Goal: Information Seeking & Learning: Check status

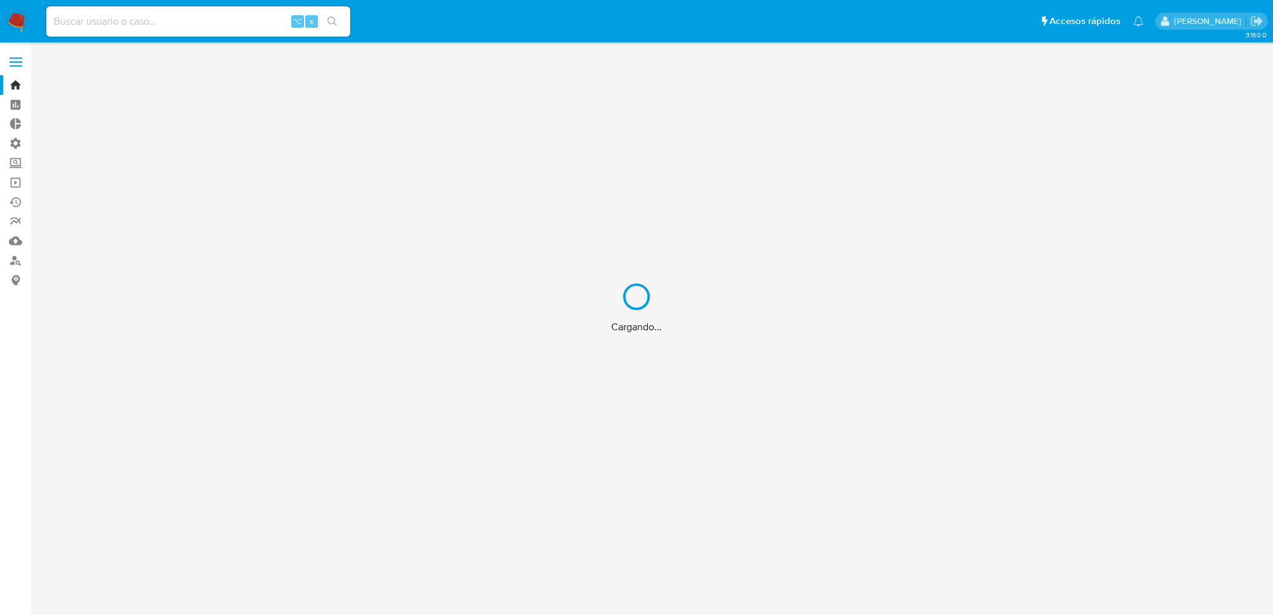
click at [213, 27] on div "Cargando..." at bounding box center [636, 307] width 1273 height 615
click at [180, 25] on div "Cargando..." at bounding box center [636, 307] width 1273 height 615
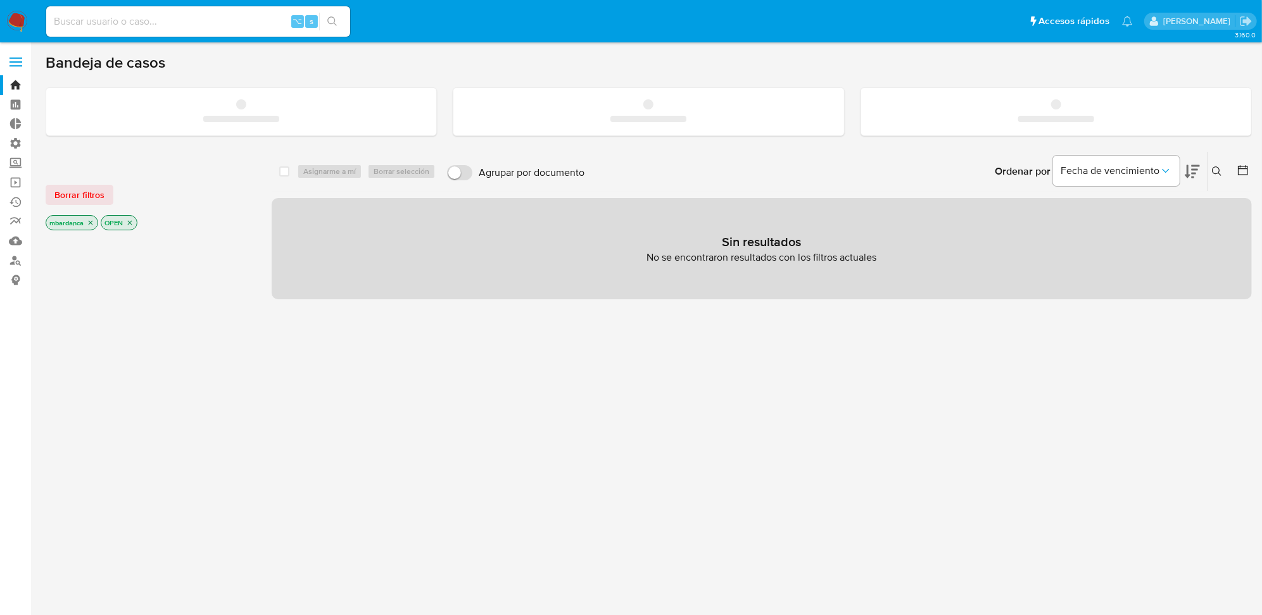
click at [113, 23] on input at bounding box center [198, 21] width 304 height 16
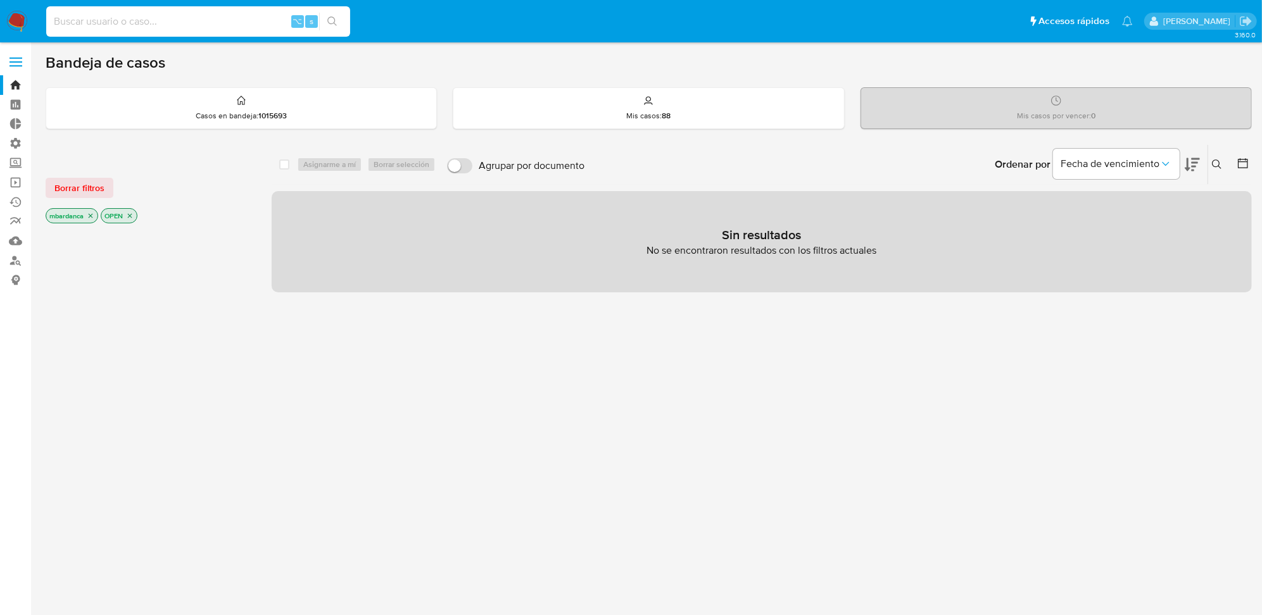
paste input "2316214471"
type input "2316214471"
click at [357, 32] on ul "Pausado Ver notificaciones 2316214471 ⌥ s Accesos rápidos Presiona las siguient…" at bounding box center [589, 21] width 1099 height 32
click at [346, 25] on input "2316214471" at bounding box center [198, 21] width 304 height 16
click at [336, 21] on icon "search-icon" at bounding box center [332, 21] width 10 height 10
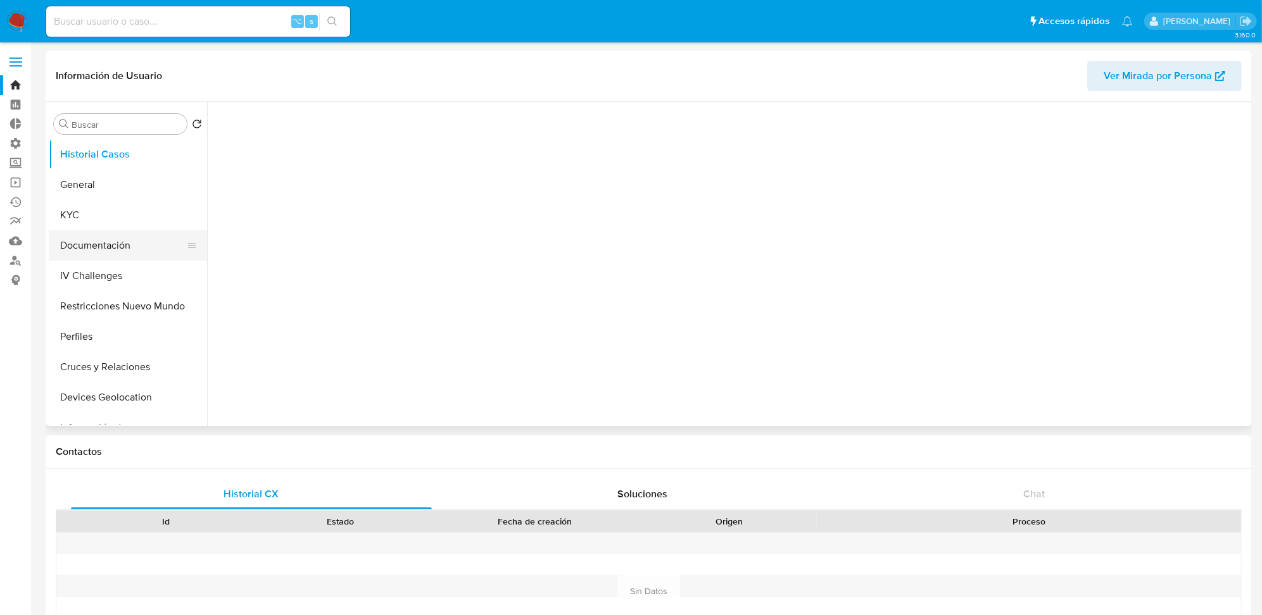
select select "10"
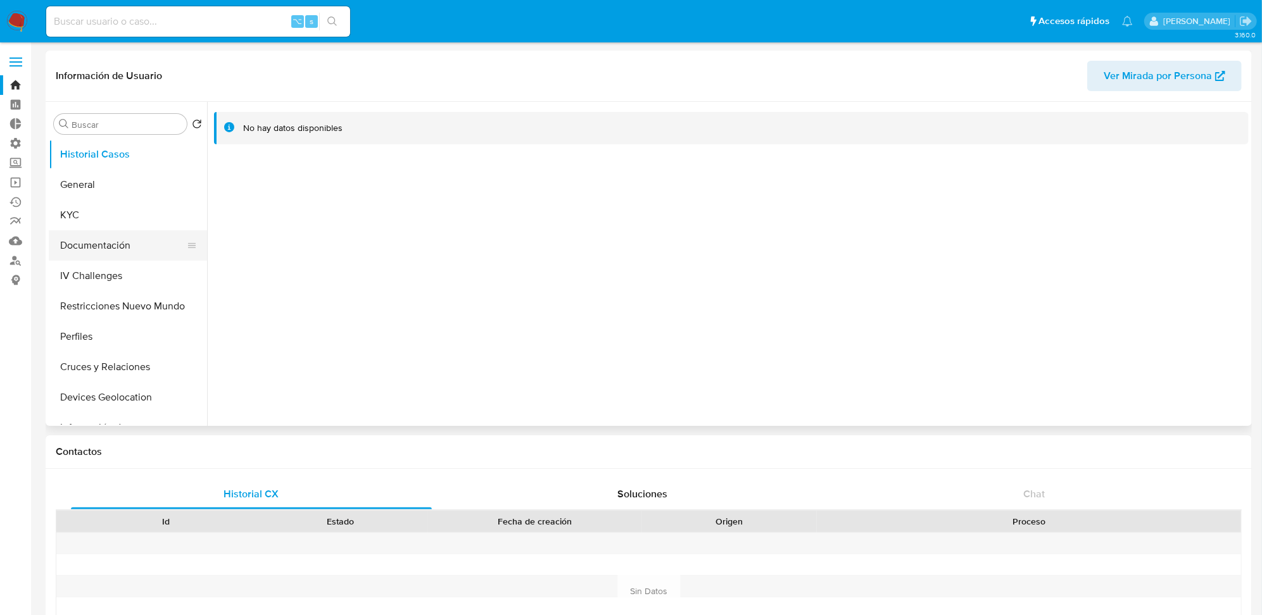
click at [112, 236] on button "Documentación" at bounding box center [123, 245] width 148 height 30
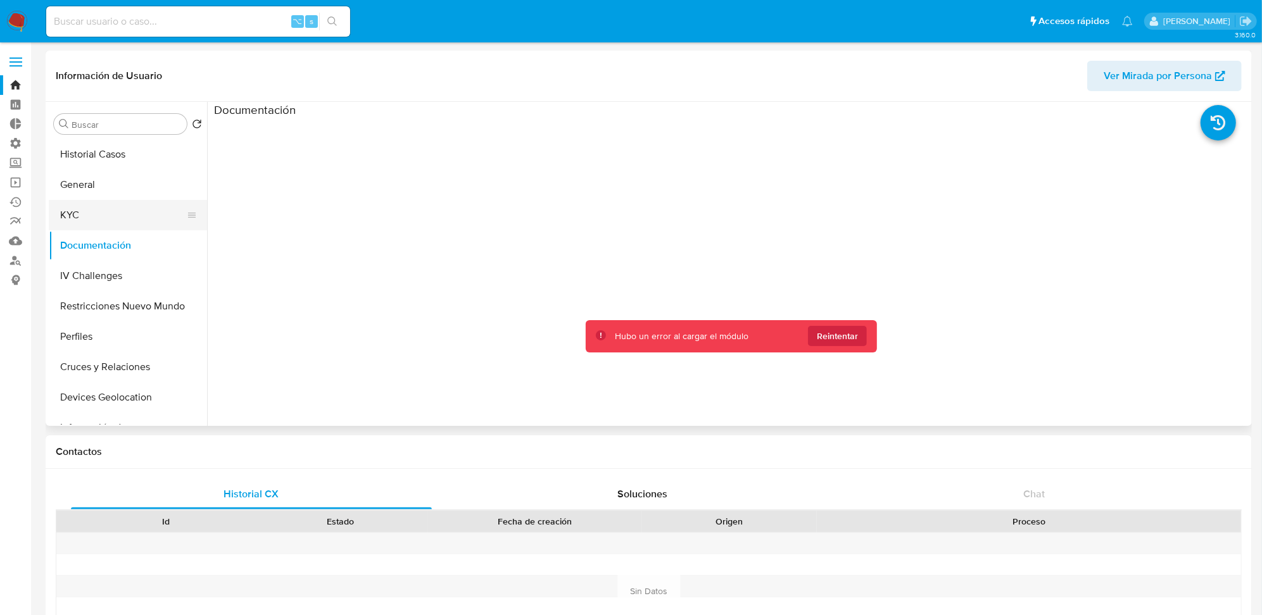
click at [116, 213] on button "KYC" at bounding box center [123, 215] width 148 height 30
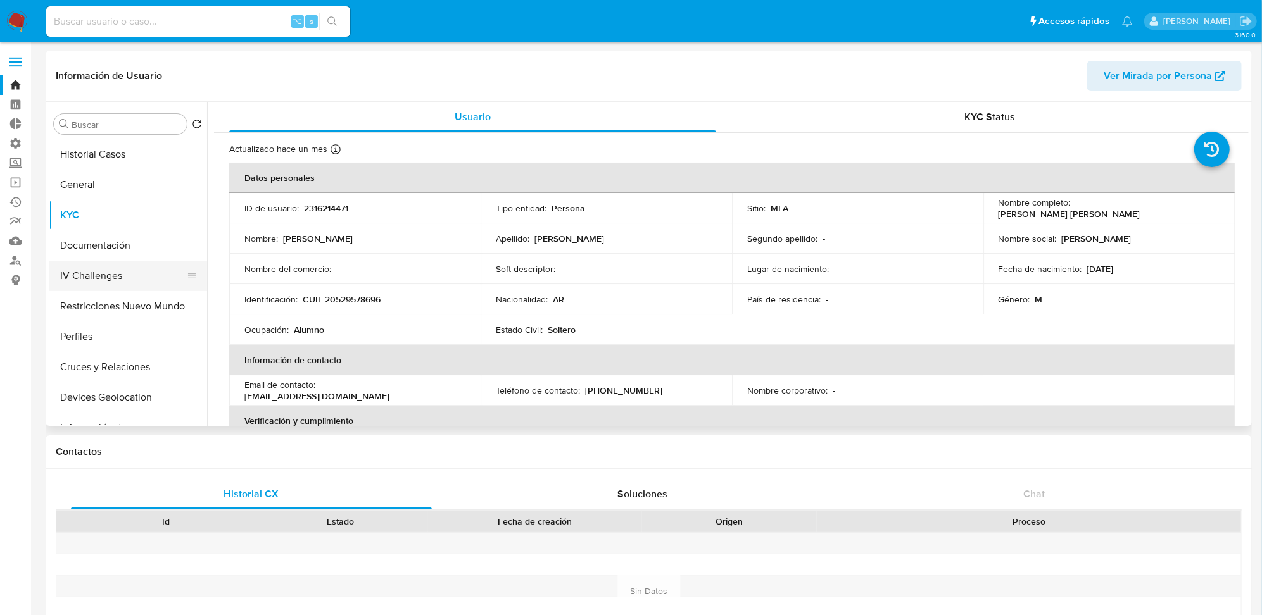
click at [154, 287] on button "IV Challenges" at bounding box center [123, 276] width 148 height 30
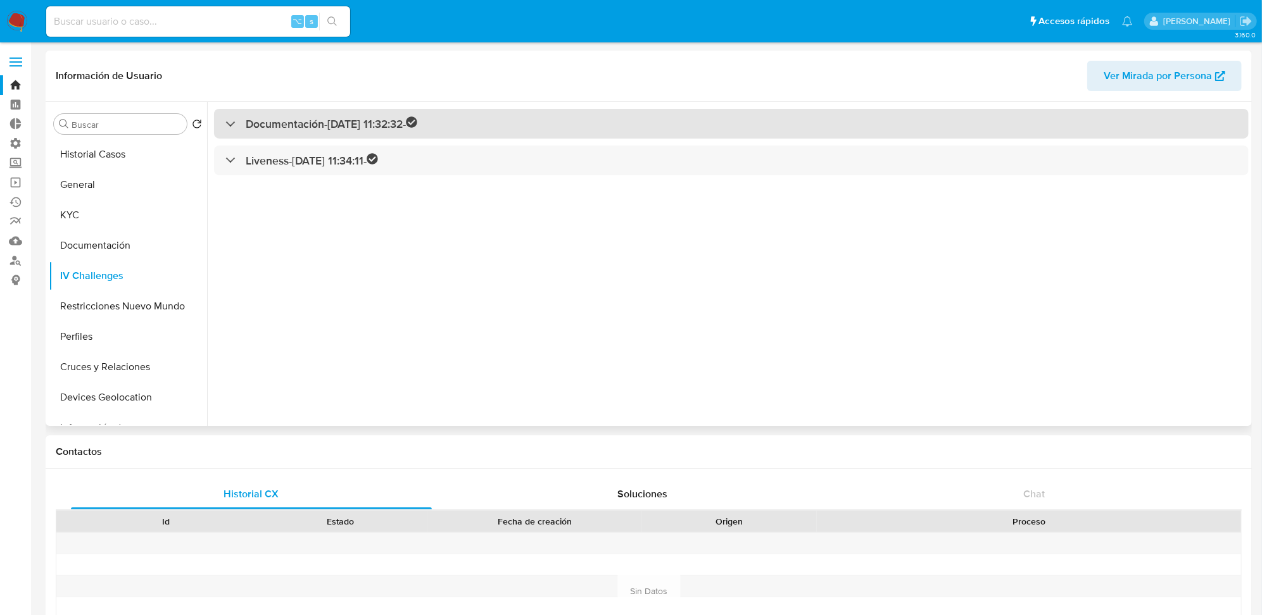
click at [464, 129] on div "Documentación - 10/03/2025 11:32:32 -" at bounding box center [731, 124] width 1035 height 30
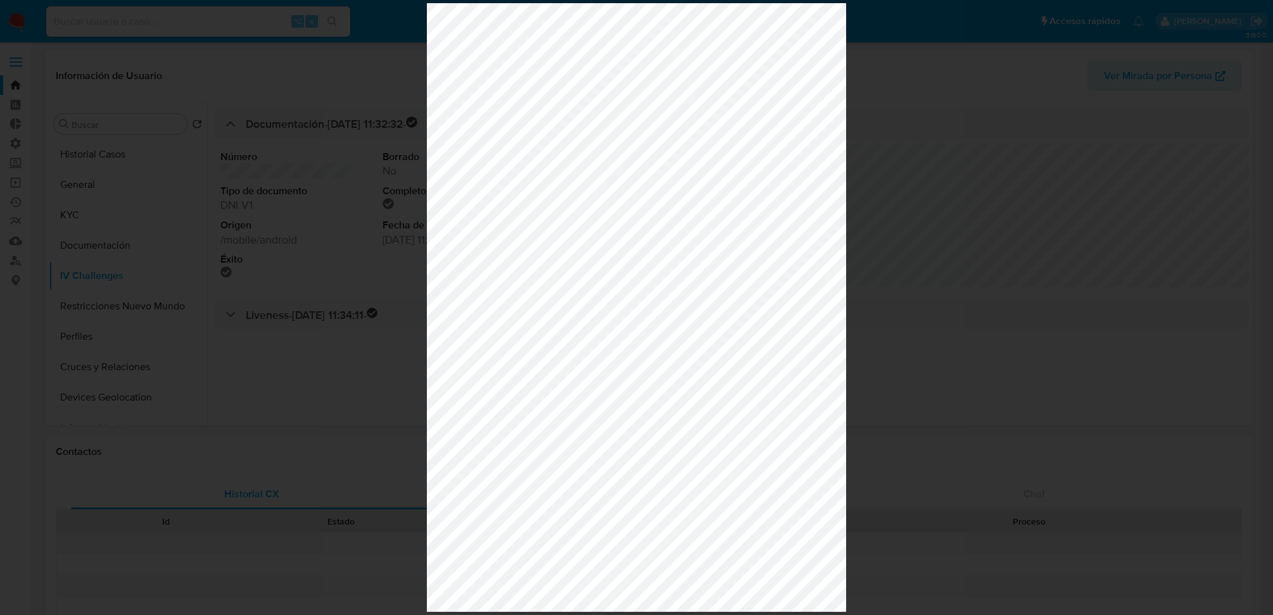
click at [900, 196] on div at bounding box center [636, 307] width 1273 height 615
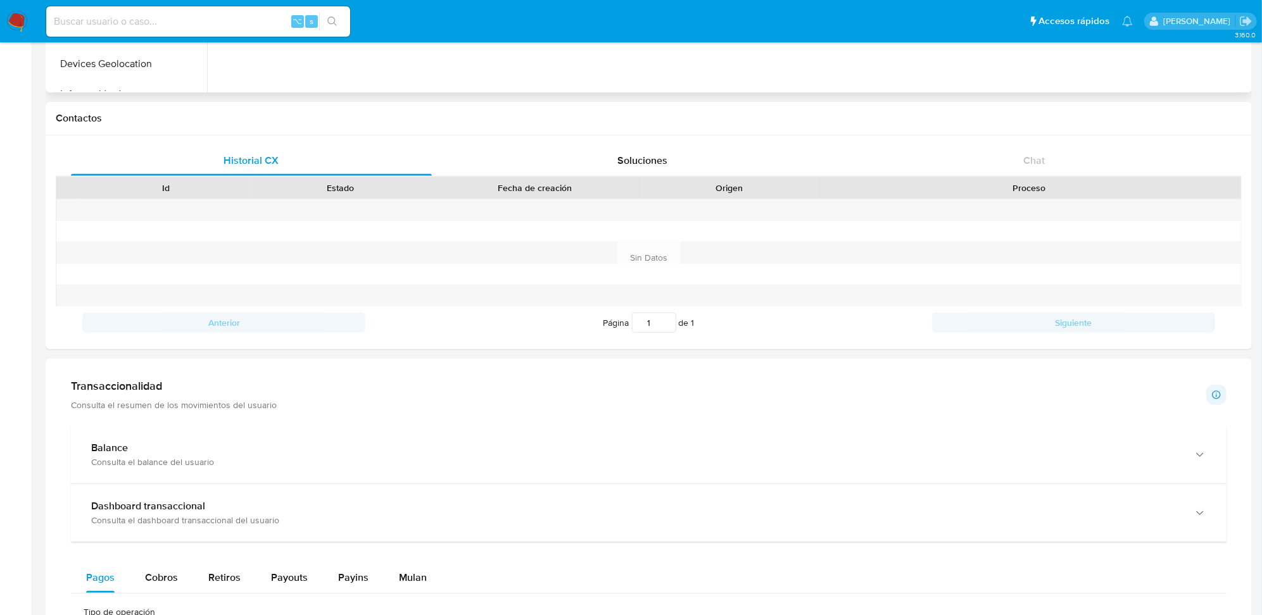
scroll to position [662, 0]
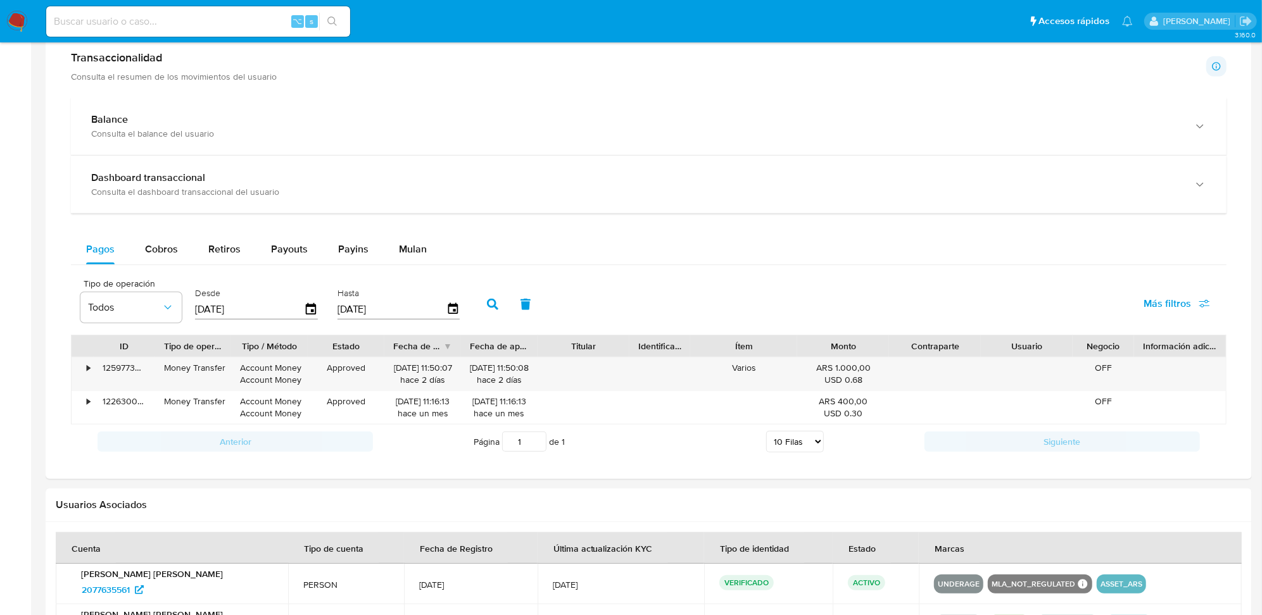
drag, startPoint x: 479, startPoint y: 309, endPoint x: 353, endPoint y: 343, distance: 131.2
click at [353, 344] on div "Tipo de operación Todos Desde 22/06/2025 Hasta 19/09/2025 Más filtros ID Tipo d…" at bounding box center [648, 365] width 1155 height 187
click at [309, 308] on icon "button" at bounding box center [311, 308] width 10 height 11
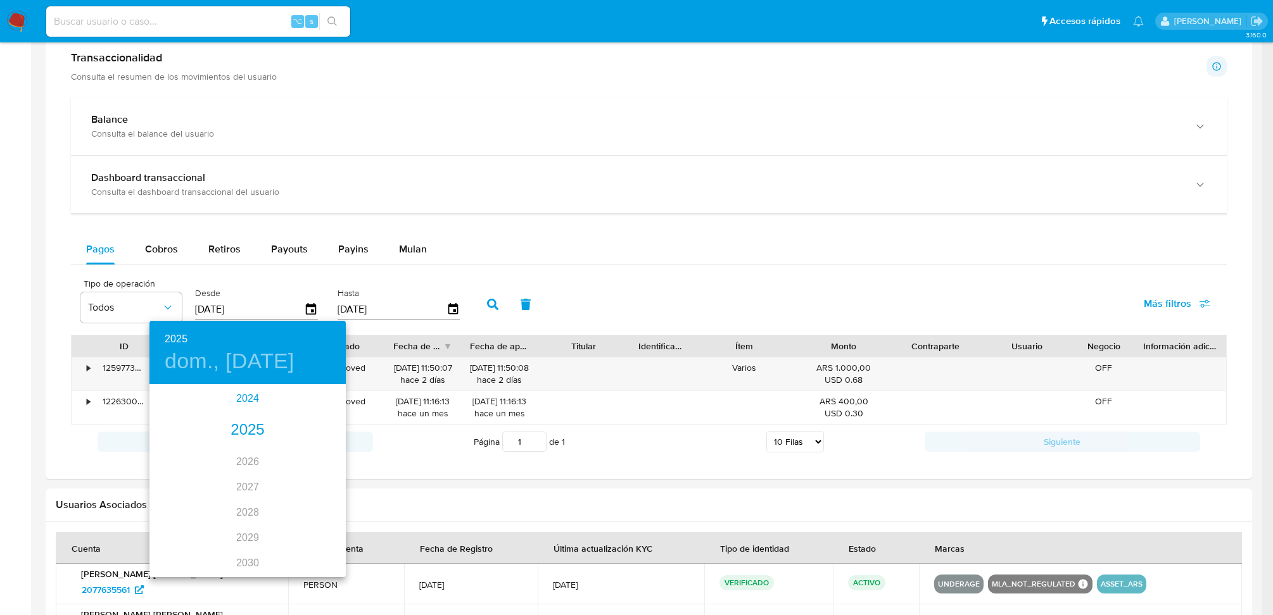
click at [242, 404] on div "2024" at bounding box center [247, 398] width 196 height 25
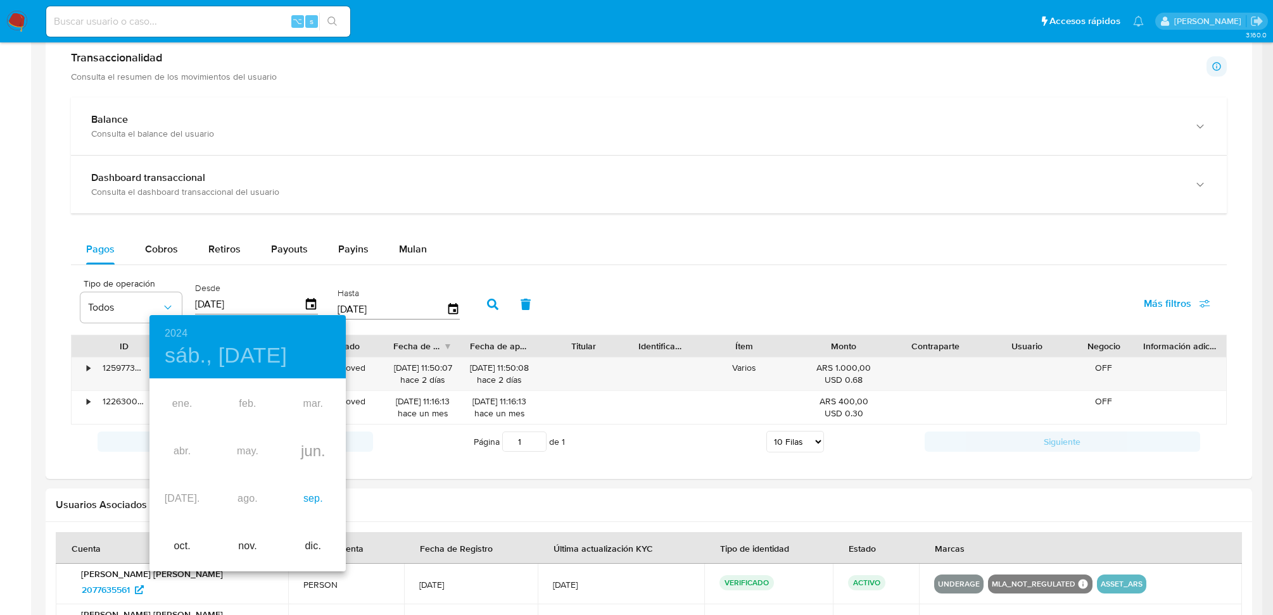
click at [330, 500] on div "sep." at bounding box center [312, 498] width 65 height 47
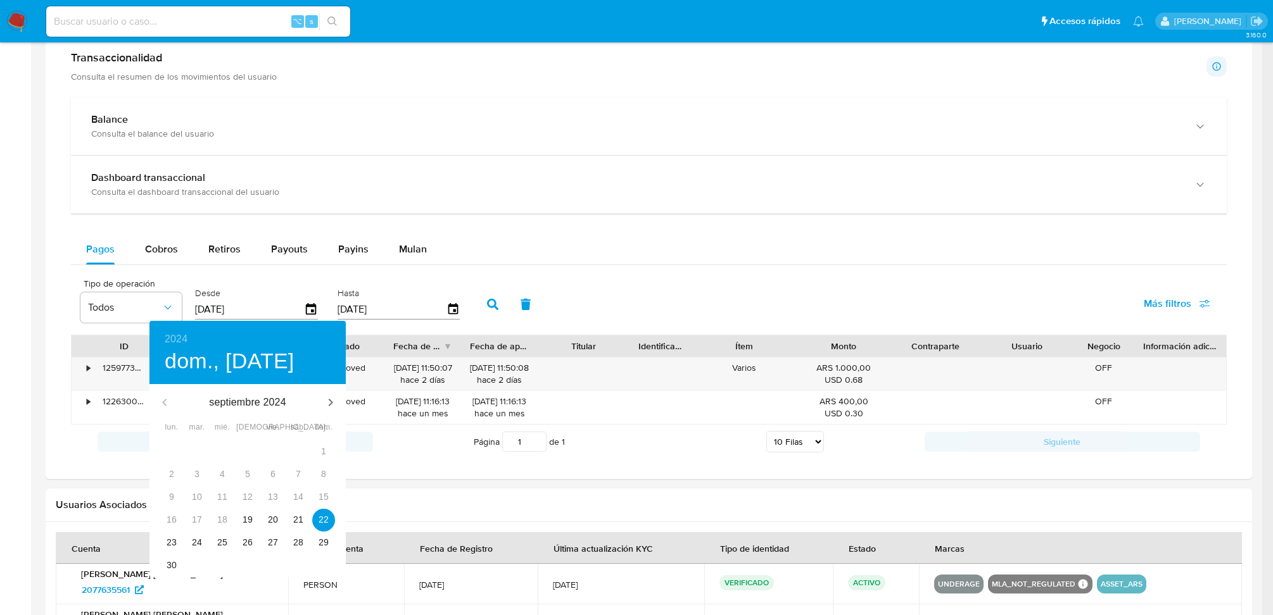
click at [286, 529] on div "21" at bounding box center [298, 520] width 25 height 23
type input "21/09/2024"
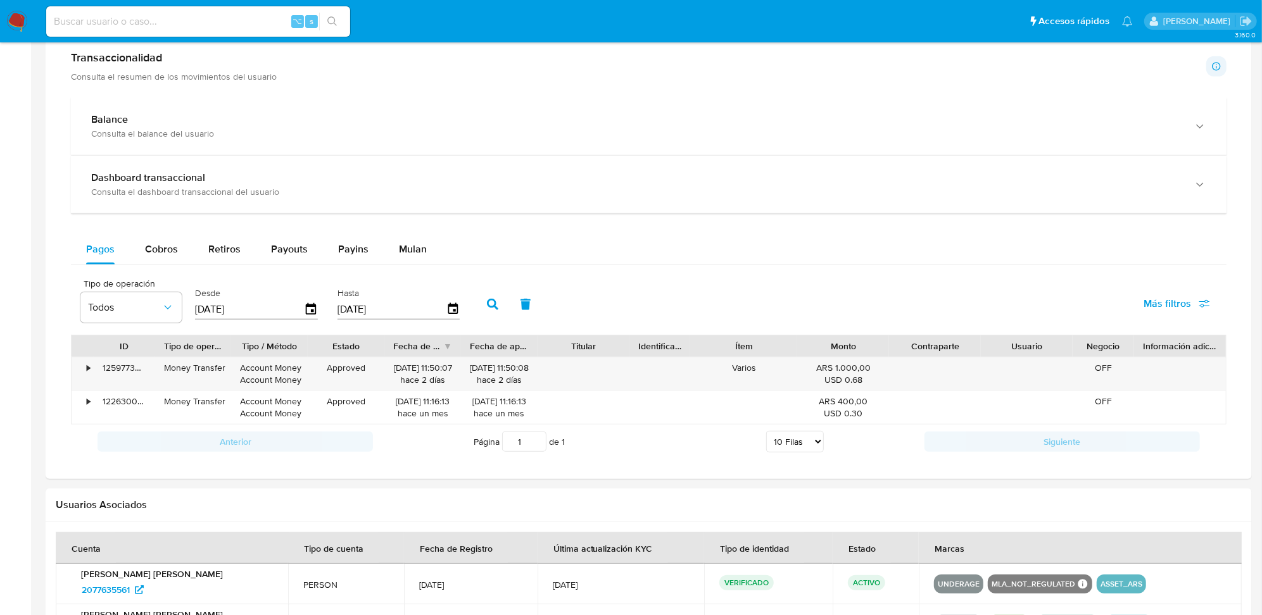
click at [479, 296] on button "button" at bounding box center [492, 304] width 33 height 30
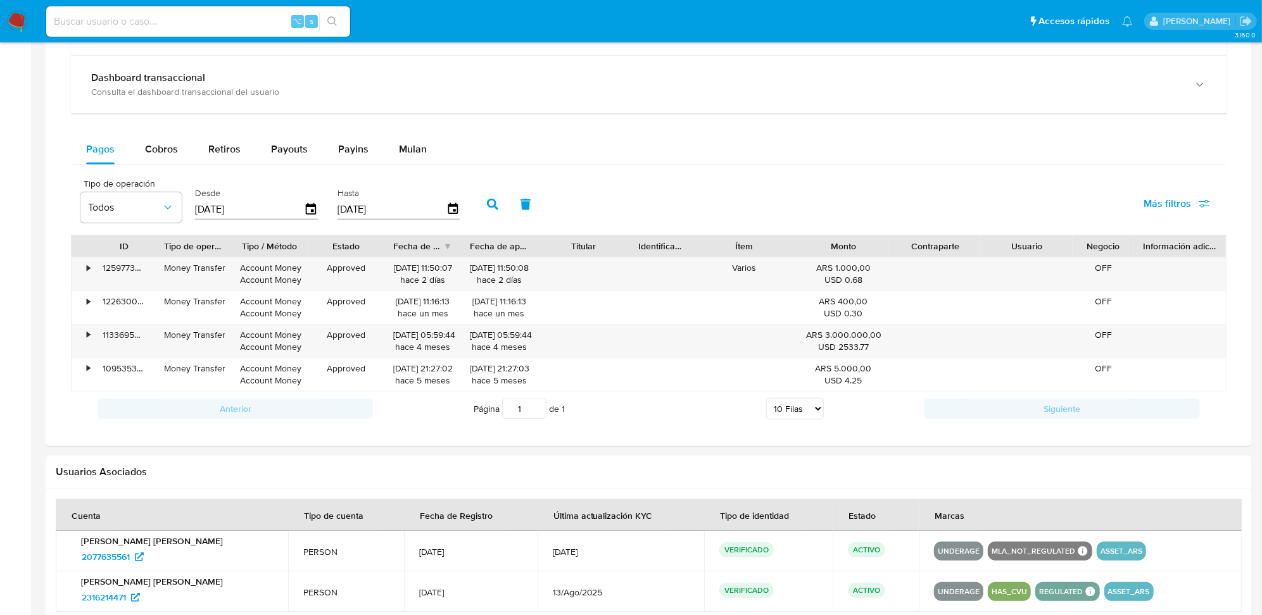
scroll to position [760, 0]
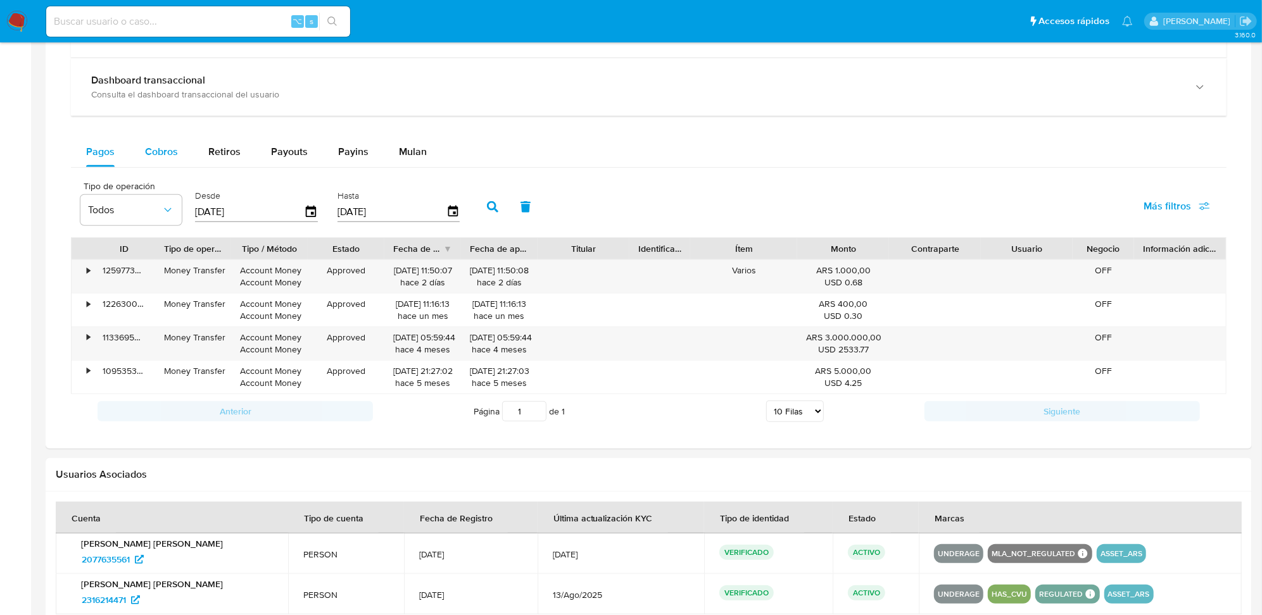
click at [140, 150] on button "Cobros" at bounding box center [161, 152] width 63 height 30
select select "10"
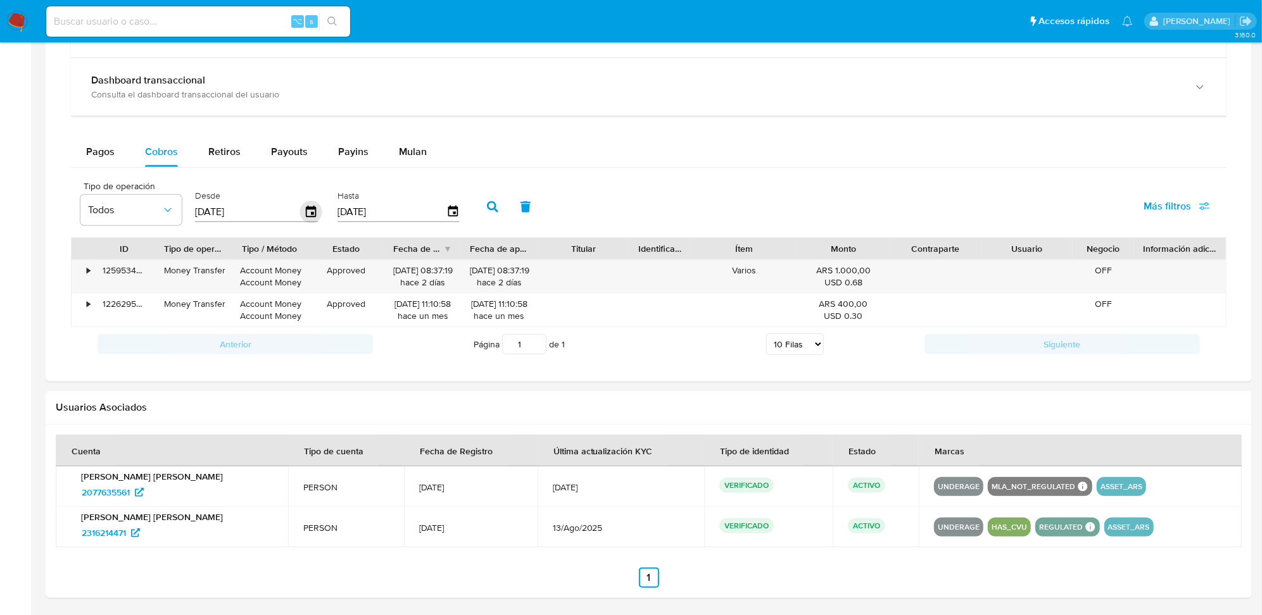
click at [300, 213] on icon "button" at bounding box center [311, 212] width 22 height 22
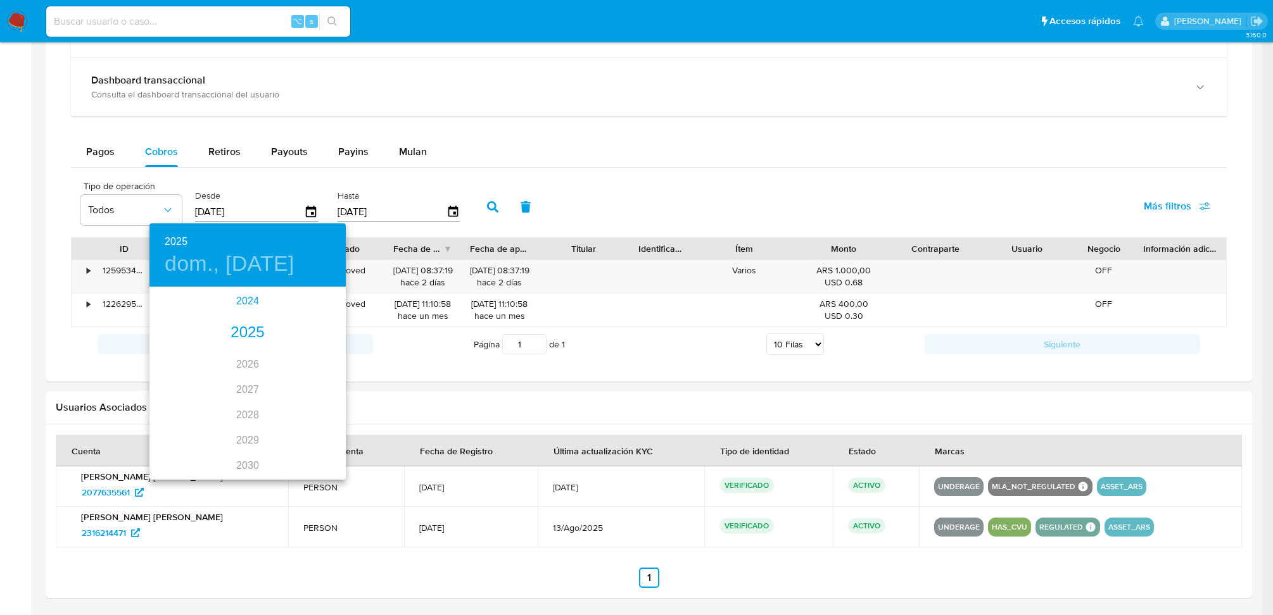
click at [251, 308] on div "2024" at bounding box center [247, 301] width 196 height 25
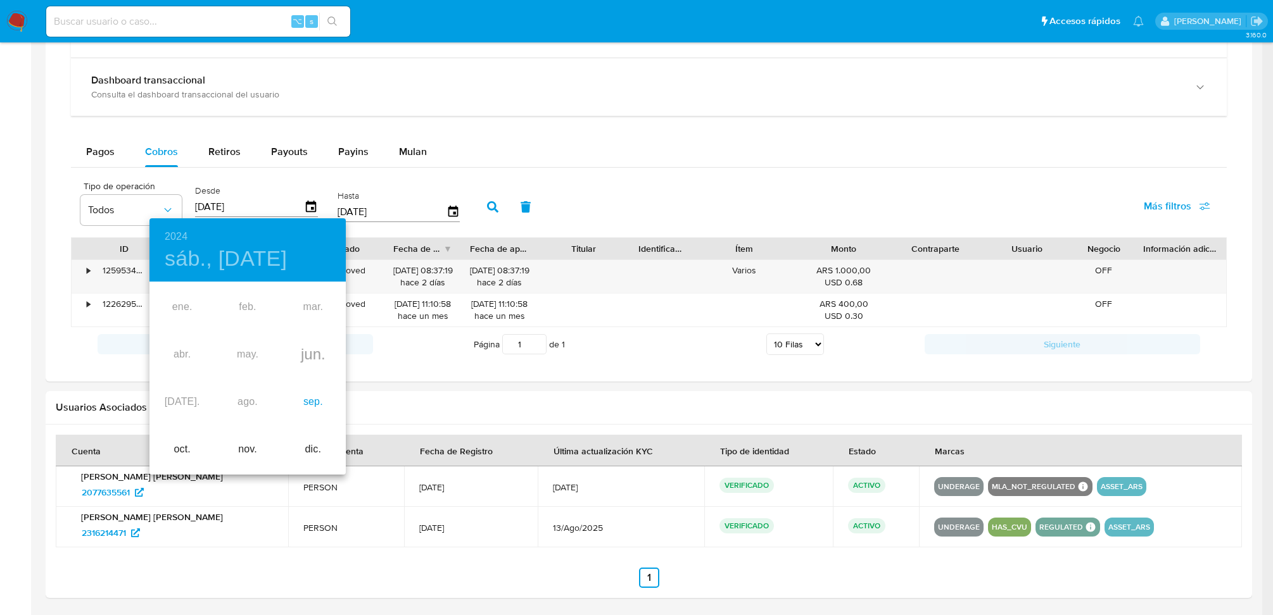
click at [310, 394] on div "sep." at bounding box center [312, 402] width 65 height 47
type input "22/09/2024"
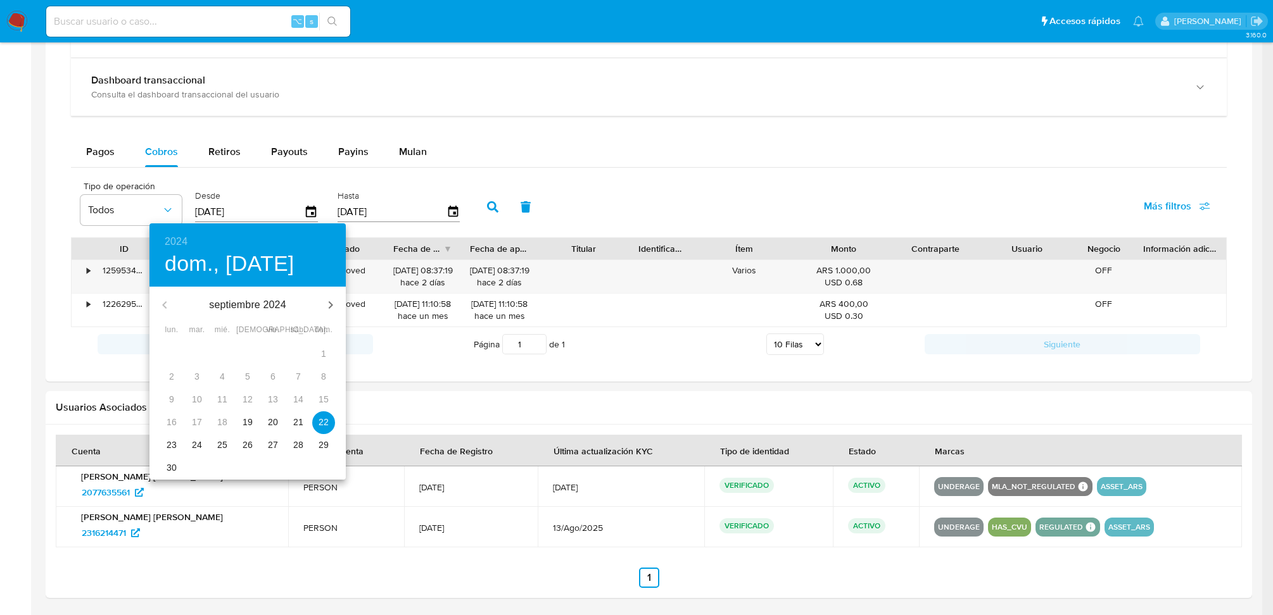
click at [323, 431] on button "22" at bounding box center [323, 423] width 23 height 23
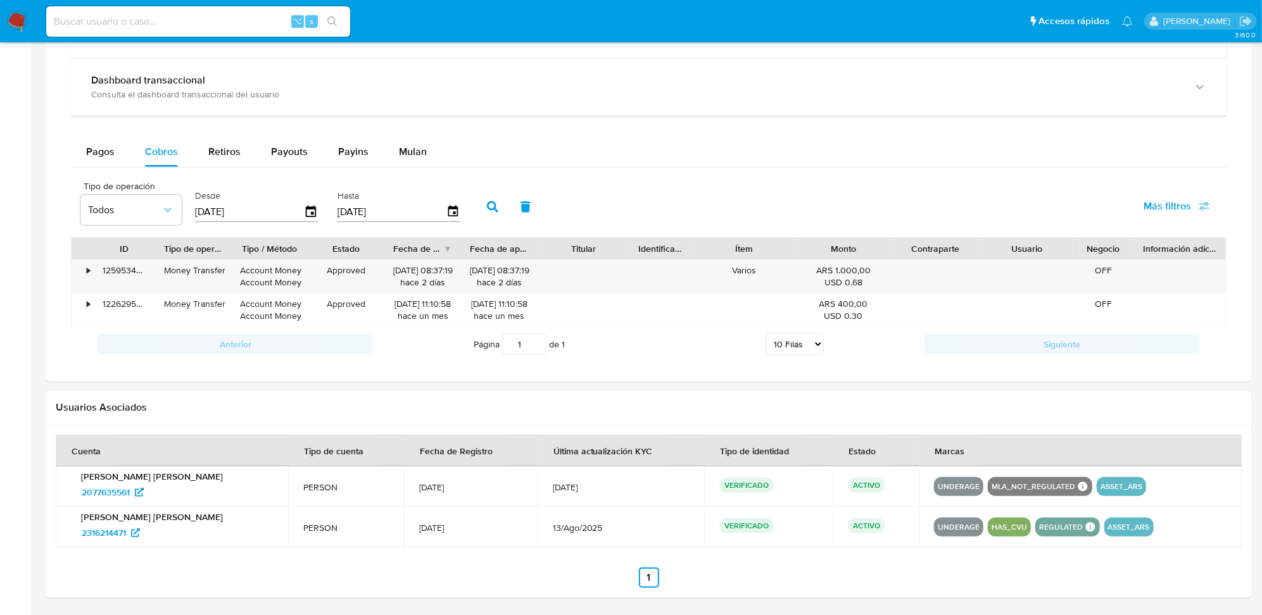
click at [487, 206] on icon "button" at bounding box center [492, 206] width 11 height 11
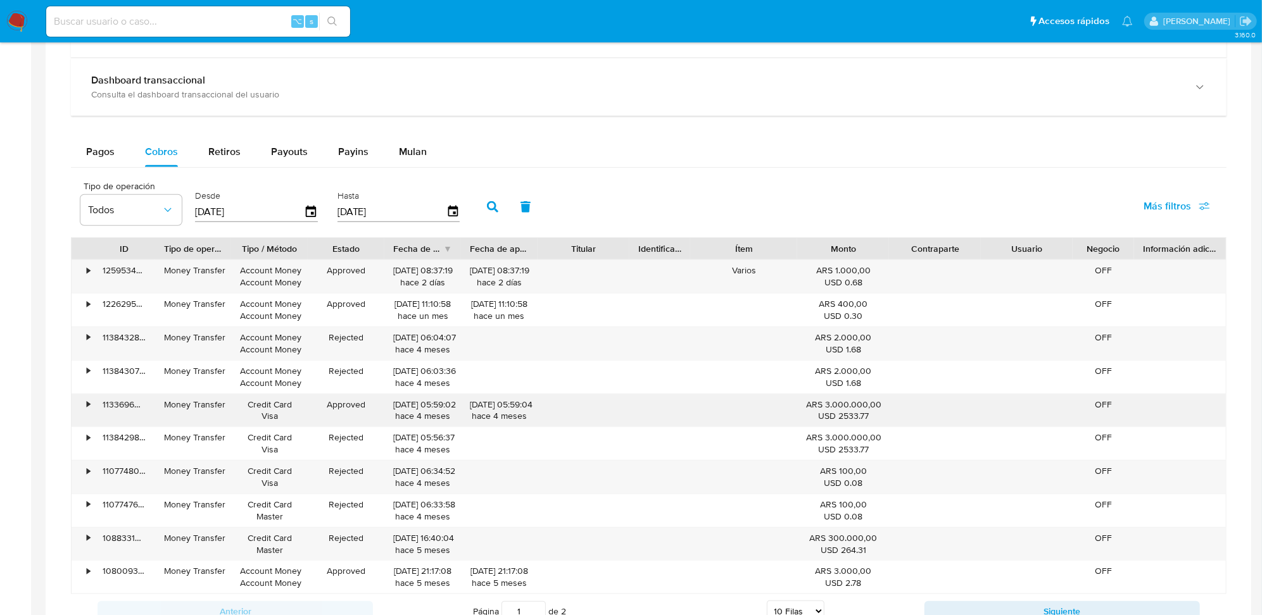
click at [693, 417] on div "• 113369608889 Money Transfer Credit Card Visa Approved 04/06/2025 05:59:02 hac…" at bounding box center [649, 410] width 1154 height 33
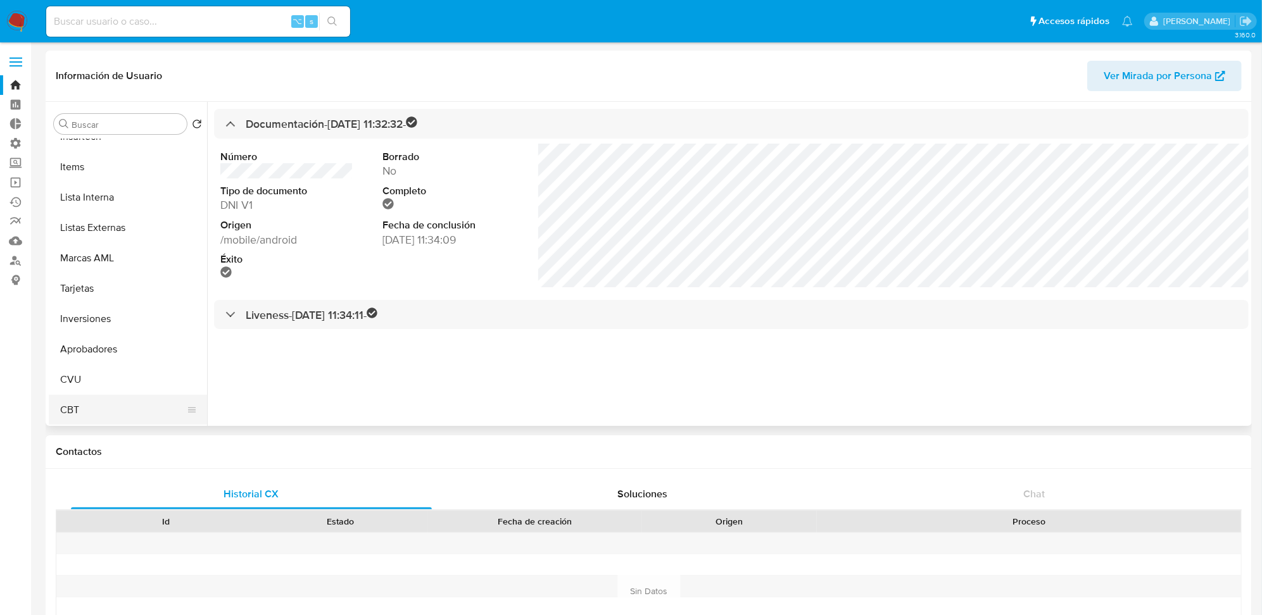
scroll to position [625, 0]
click at [135, 358] on button "Aprobadores" at bounding box center [123, 350] width 148 height 30
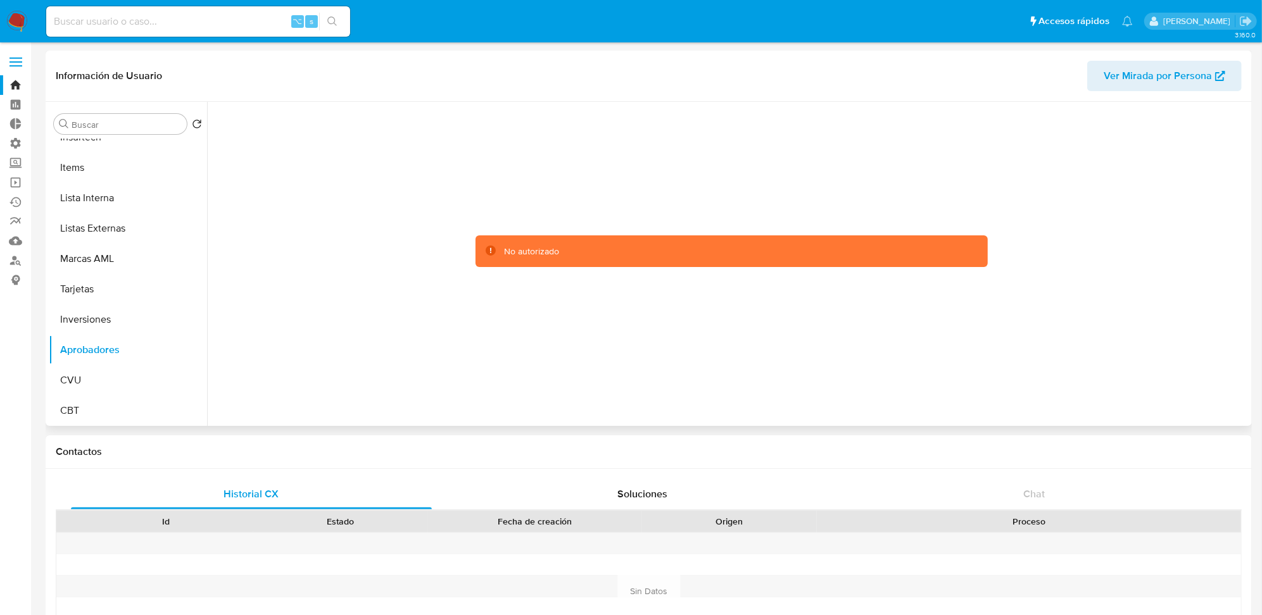
click at [484, 280] on div at bounding box center [731, 251] width 1024 height 279
click at [504, 252] on div "No autorizado" at bounding box center [531, 252] width 55 height 12
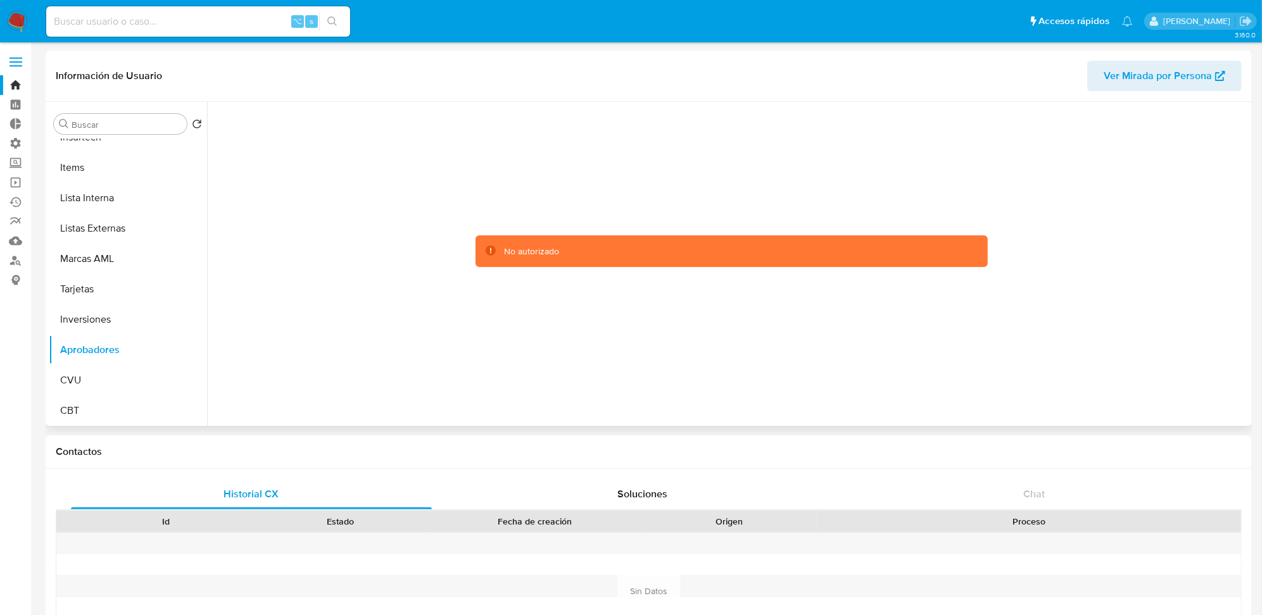
click at [220, 346] on div at bounding box center [731, 251] width 1024 height 279
click at [360, 344] on div at bounding box center [731, 251] width 1024 height 279
click at [113, 349] on button "Aprobadores" at bounding box center [123, 350] width 148 height 30
click at [112, 326] on button "Inversiones" at bounding box center [123, 320] width 148 height 30
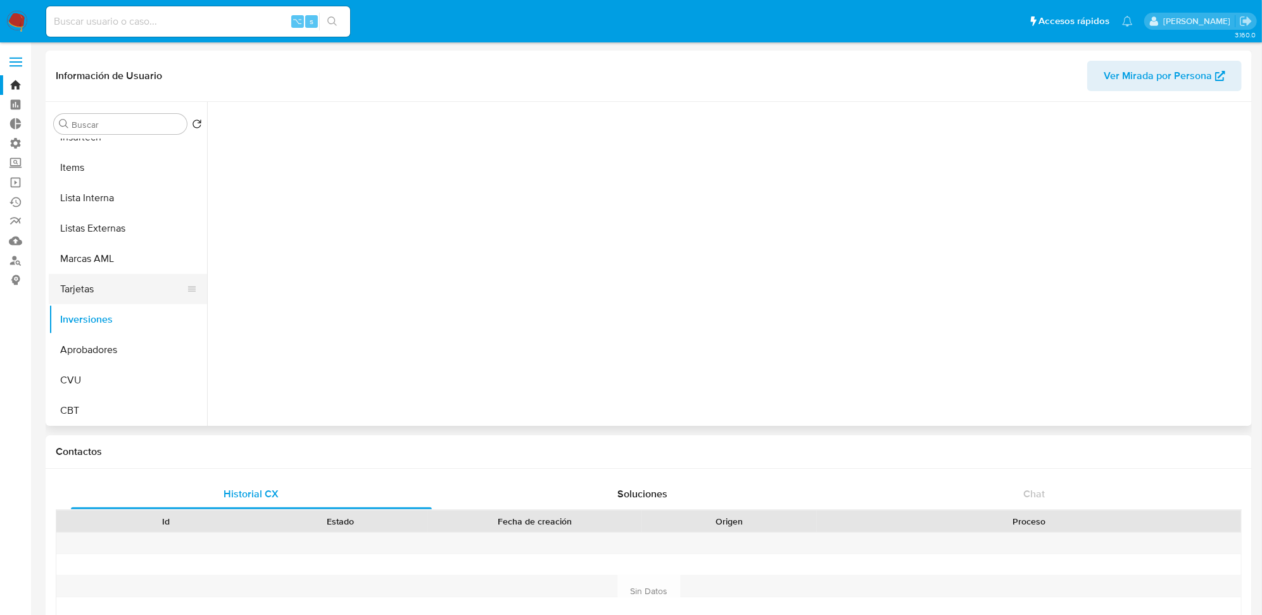
click at [122, 296] on button "Tarjetas" at bounding box center [123, 289] width 148 height 30
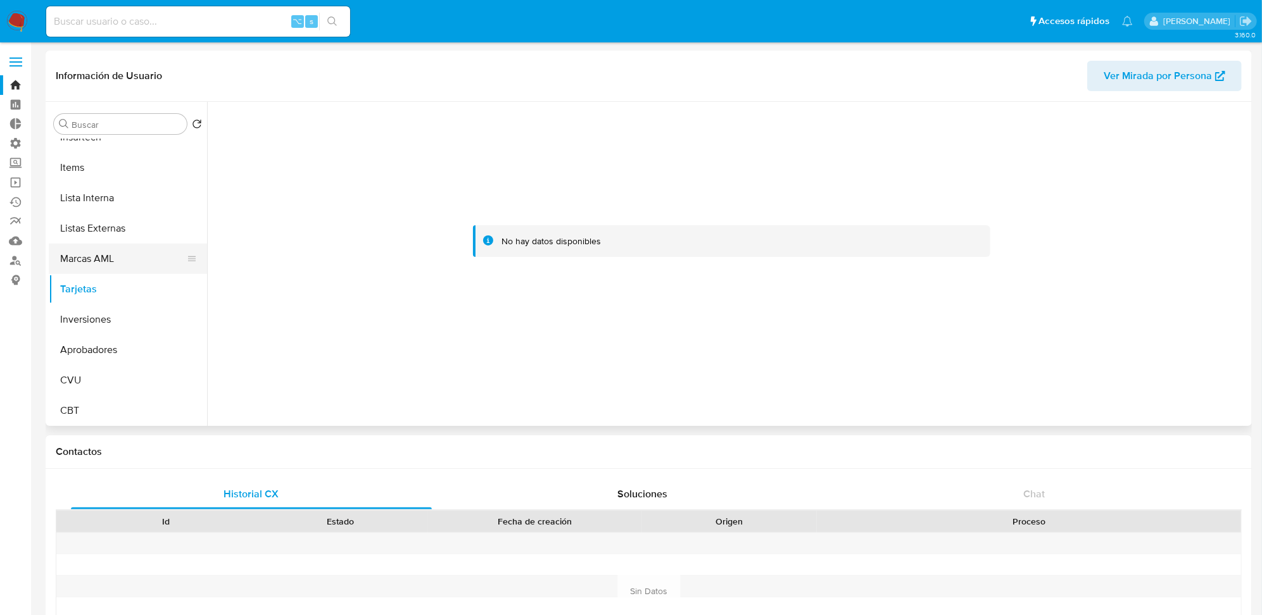
click at [129, 267] on button "Marcas AML" at bounding box center [123, 259] width 148 height 30
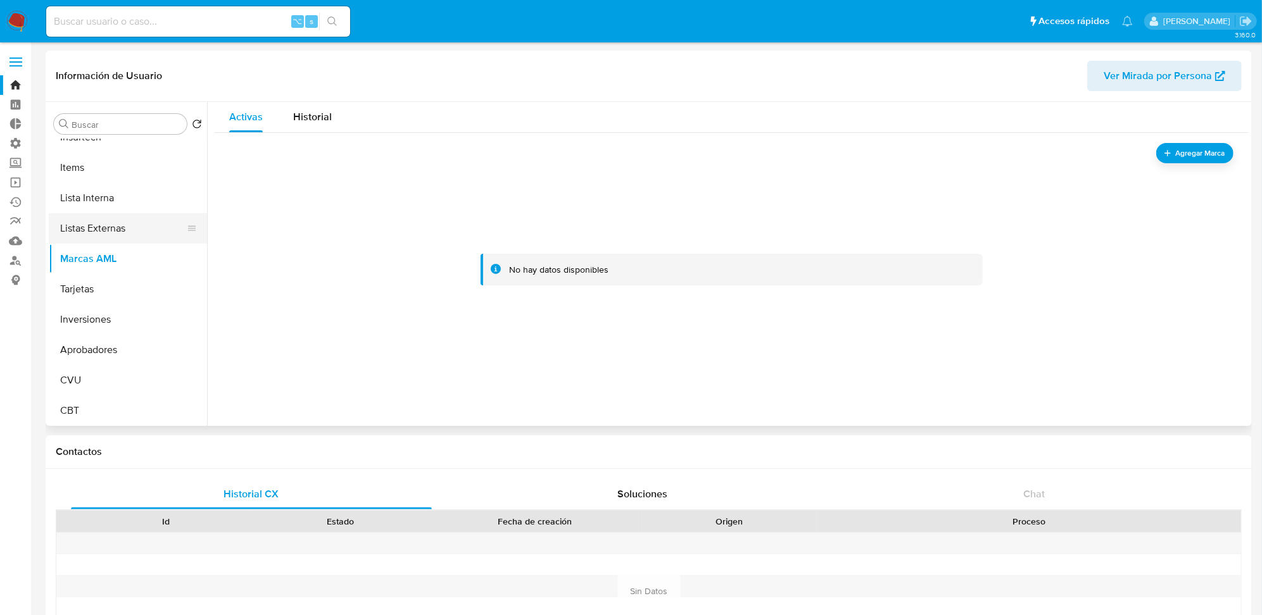
click at [139, 221] on button "Listas Externas" at bounding box center [123, 228] width 148 height 30
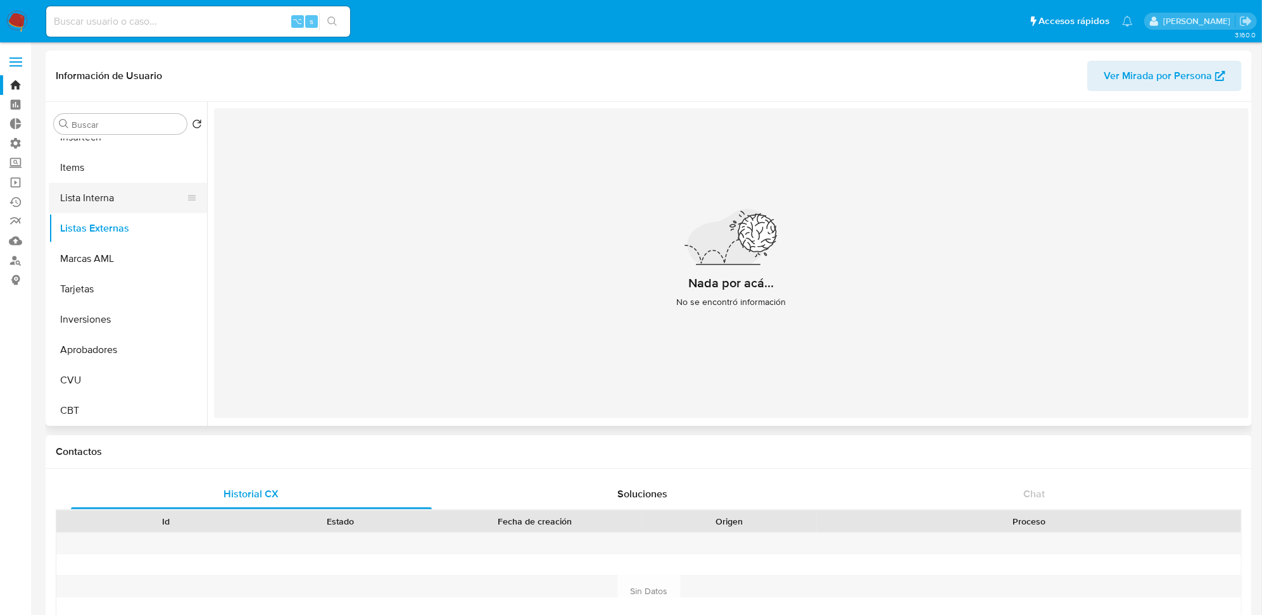
click at [142, 204] on button "Lista Interna" at bounding box center [123, 198] width 148 height 30
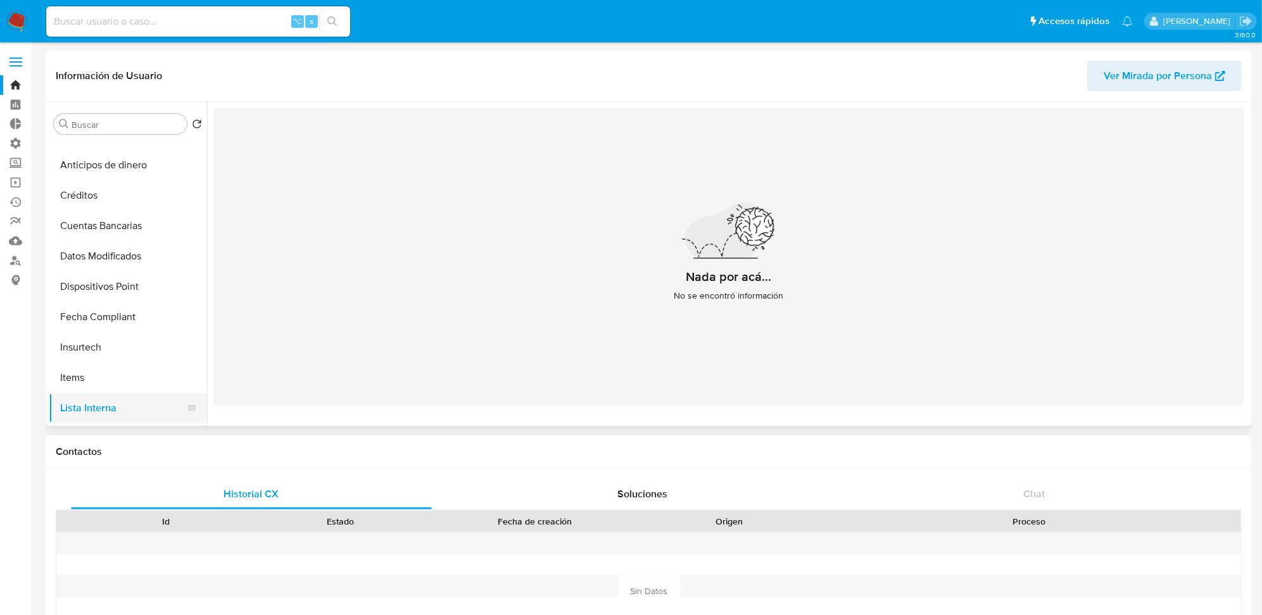
scroll to position [400, 0]
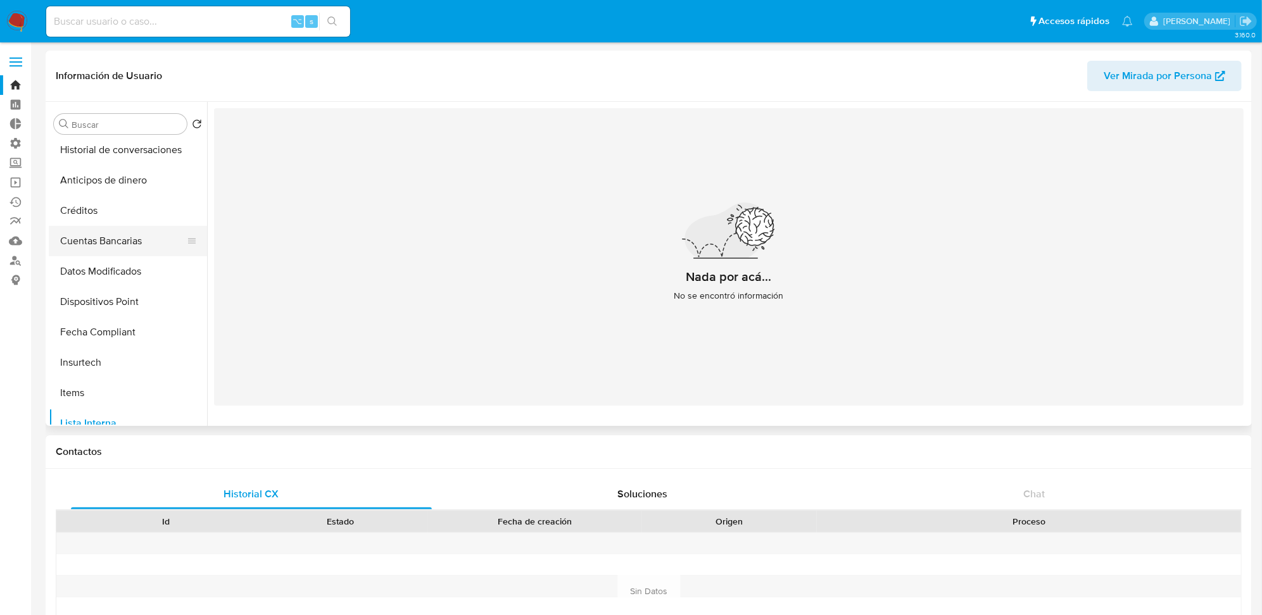
click at [127, 251] on button "Cuentas Bancarias" at bounding box center [123, 241] width 148 height 30
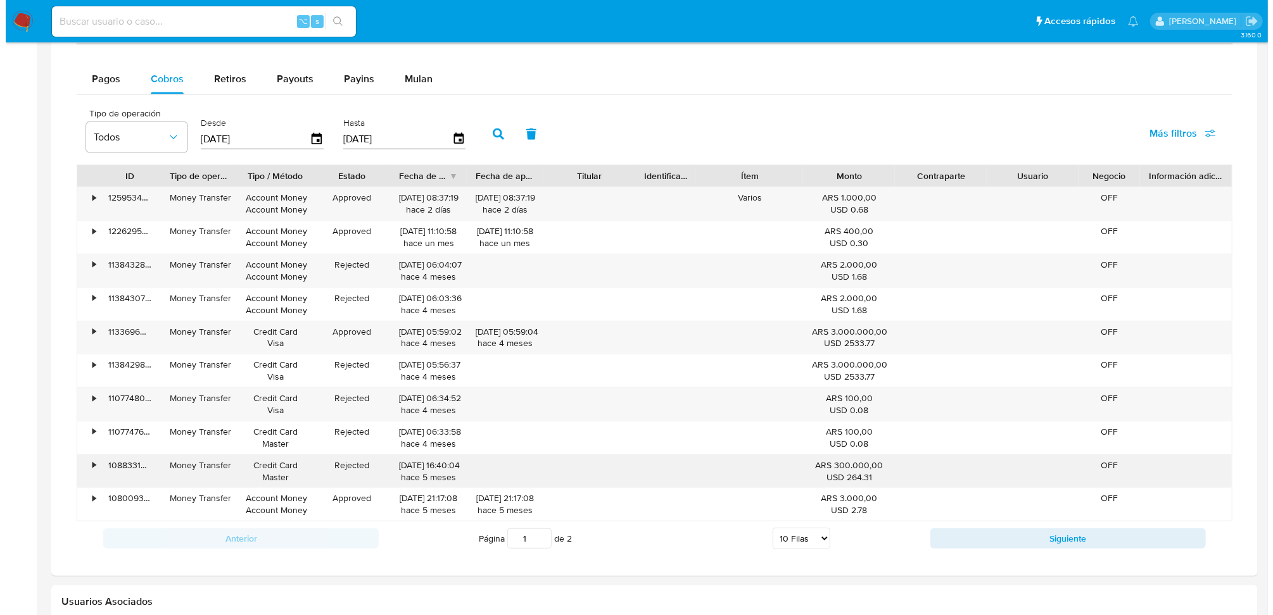
scroll to position [805, 0]
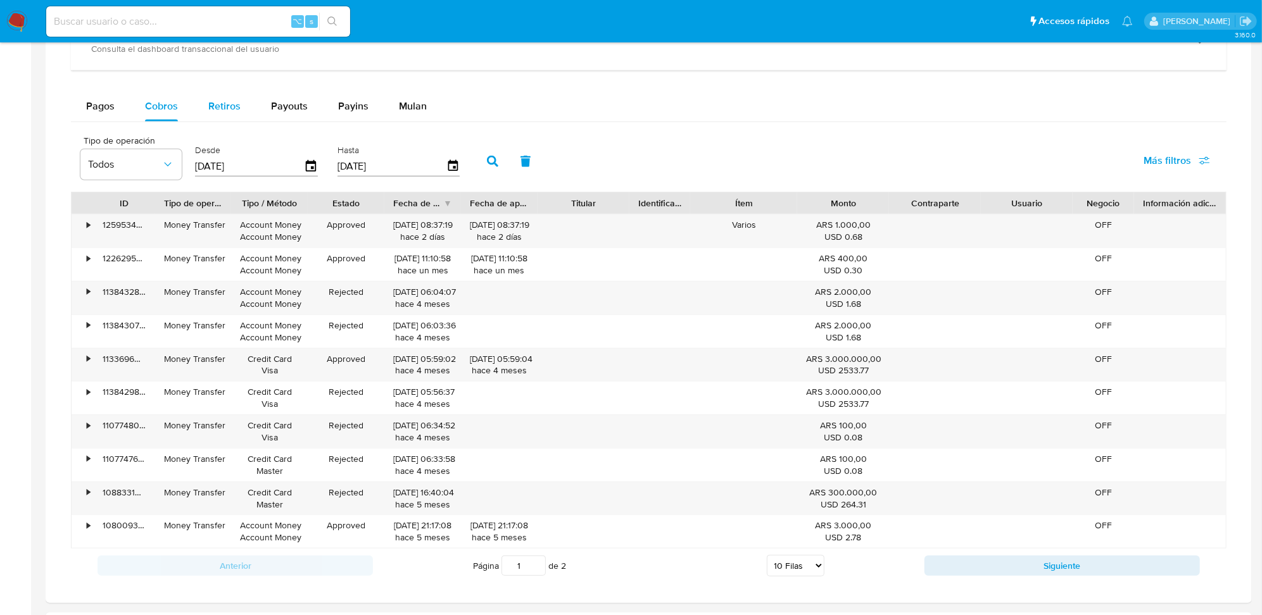
click at [244, 112] on button "Retiros" at bounding box center [224, 106] width 63 height 30
select select "10"
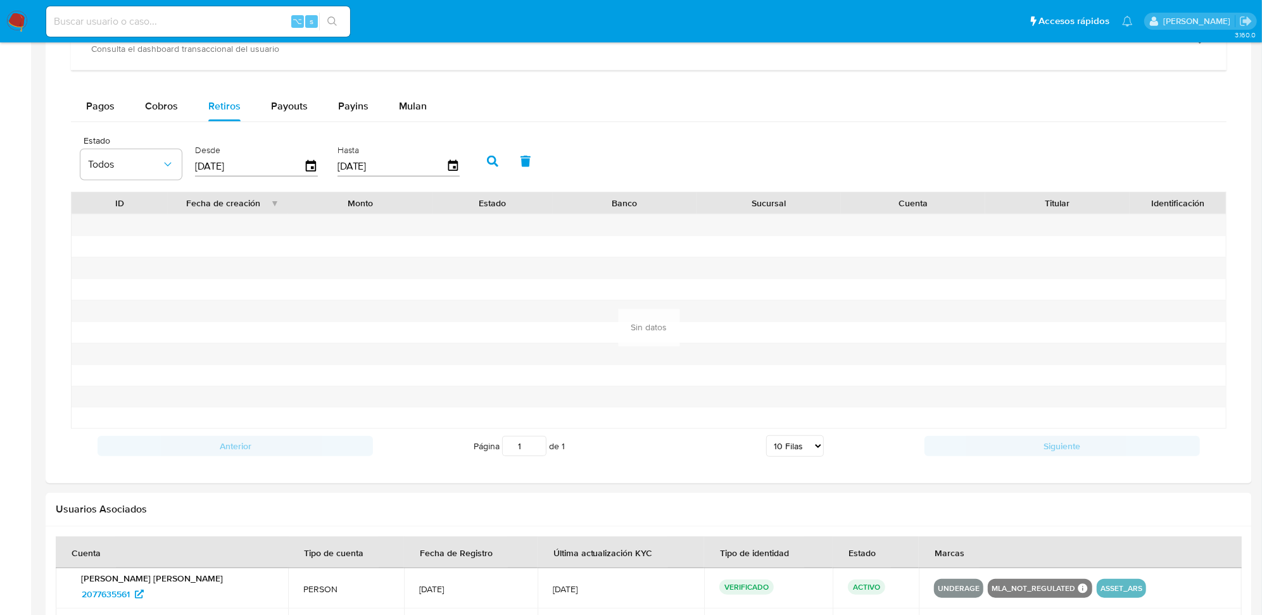
click at [314, 165] on div "Desde 22/06/2025" at bounding box center [258, 160] width 132 height 51
click at [310, 168] on icon "button" at bounding box center [311, 167] width 22 height 22
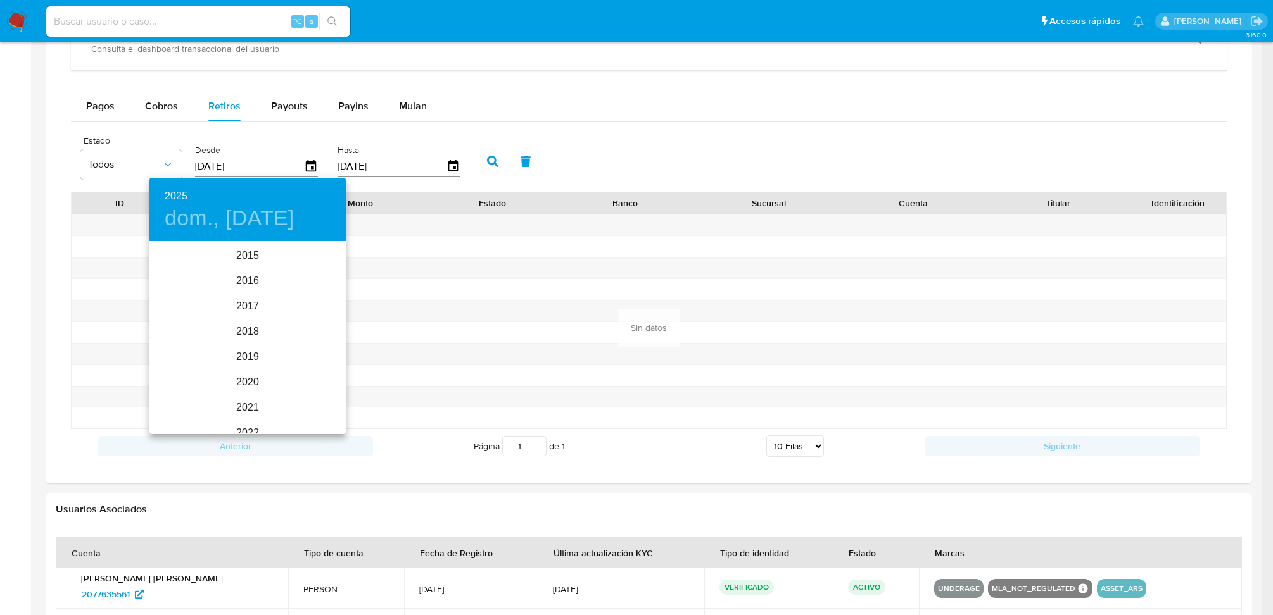
scroll to position [177, 0]
click at [260, 274] on div "2023" at bounding box center [247, 280] width 196 height 25
click at [254, 348] on div "ago." at bounding box center [247, 361] width 65 height 47
click at [263, 374] on span "25" at bounding box center [272, 376] width 23 height 13
type input "25/08/2023"
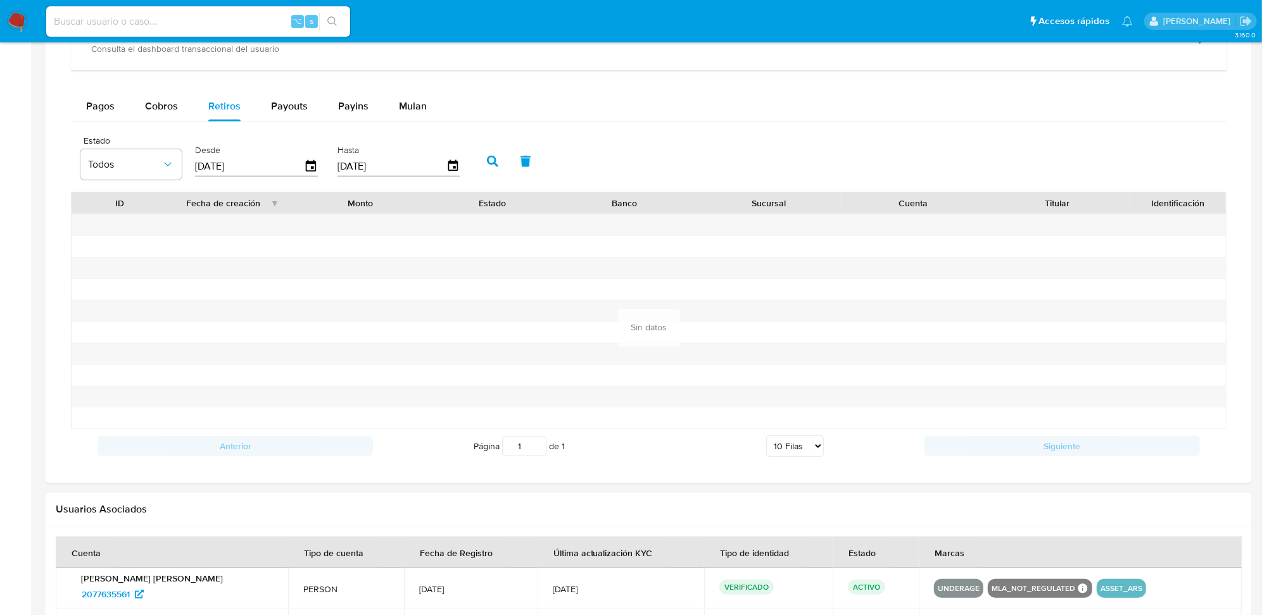
click at [476, 167] on button "button" at bounding box center [492, 161] width 33 height 30
click at [298, 107] on span "Payouts" at bounding box center [289, 106] width 37 height 15
select select "10"
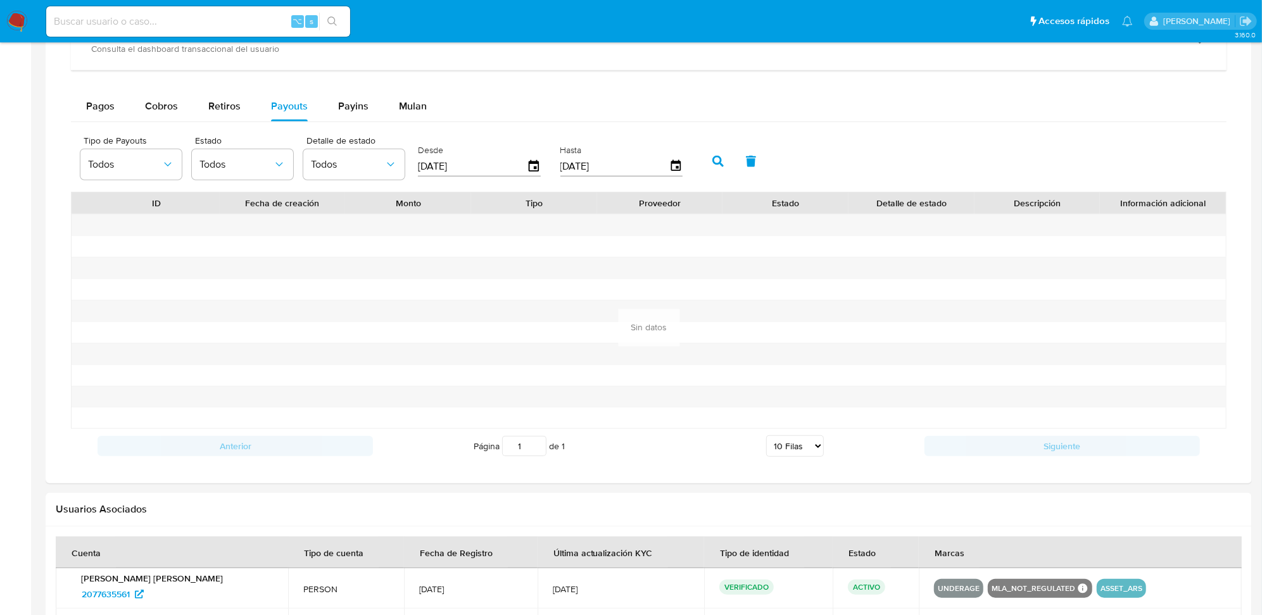
click at [543, 168] on div "Tipo de Payouts Todos Estado Todos Detalle de estado Todos Desde 22/06/2025 Has…" at bounding box center [384, 160] width 621 height 51
click at [533, 169] on icon "button" at bounding box center [534, 167] width 22 height 22
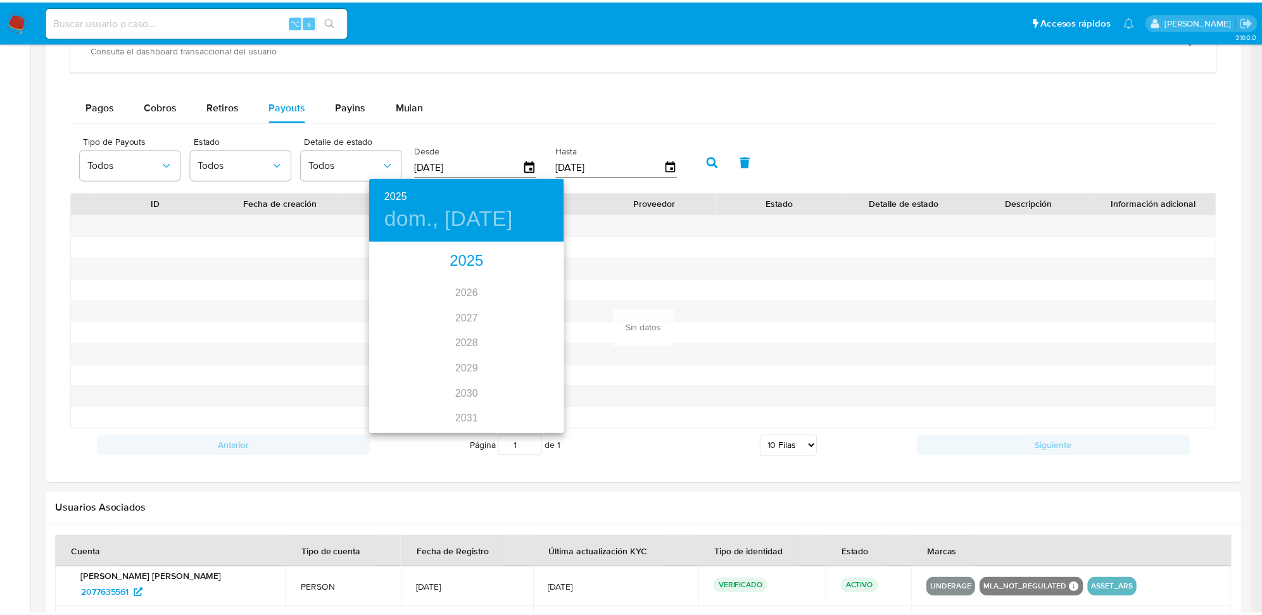
scroll to position [0, 0]
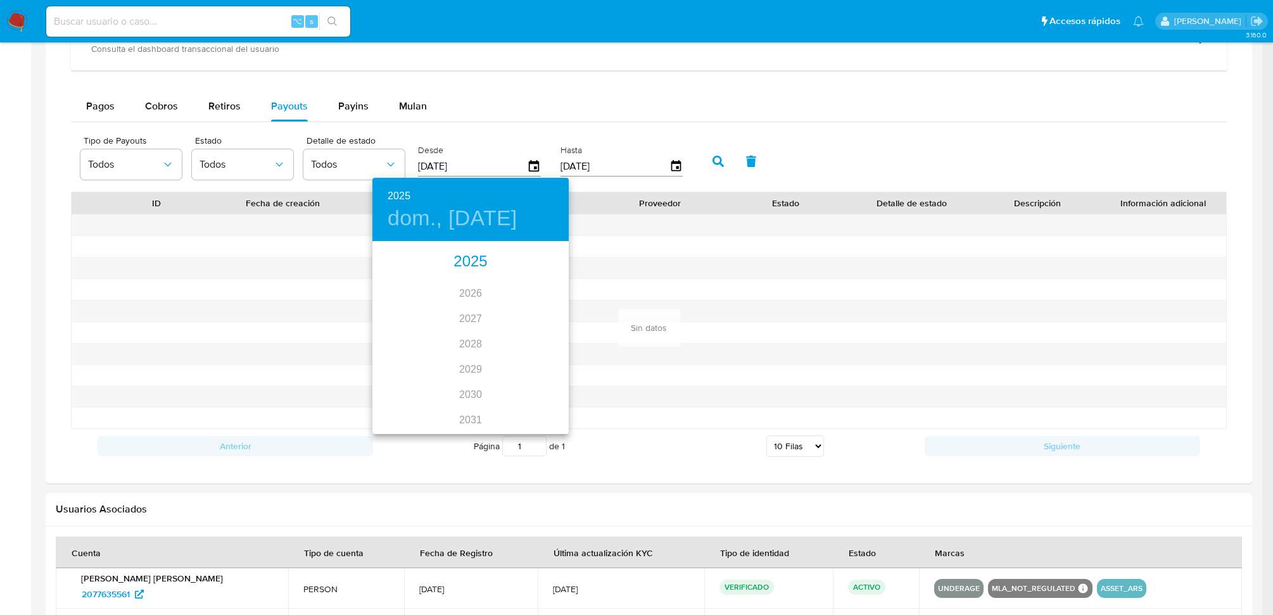
click at [472, 265] on div "2025" at bounding box center [470, 261] width 196 height 25
click at [538, 263] on div "mar." at bounding box center [535, 266] width 65 height 47
click at [511, 315] on div "1" at bounding box center [520, 309] width 25 height 23
click at [491, 381] on p "21" at bounding box center [496, 376] width 10 height 13
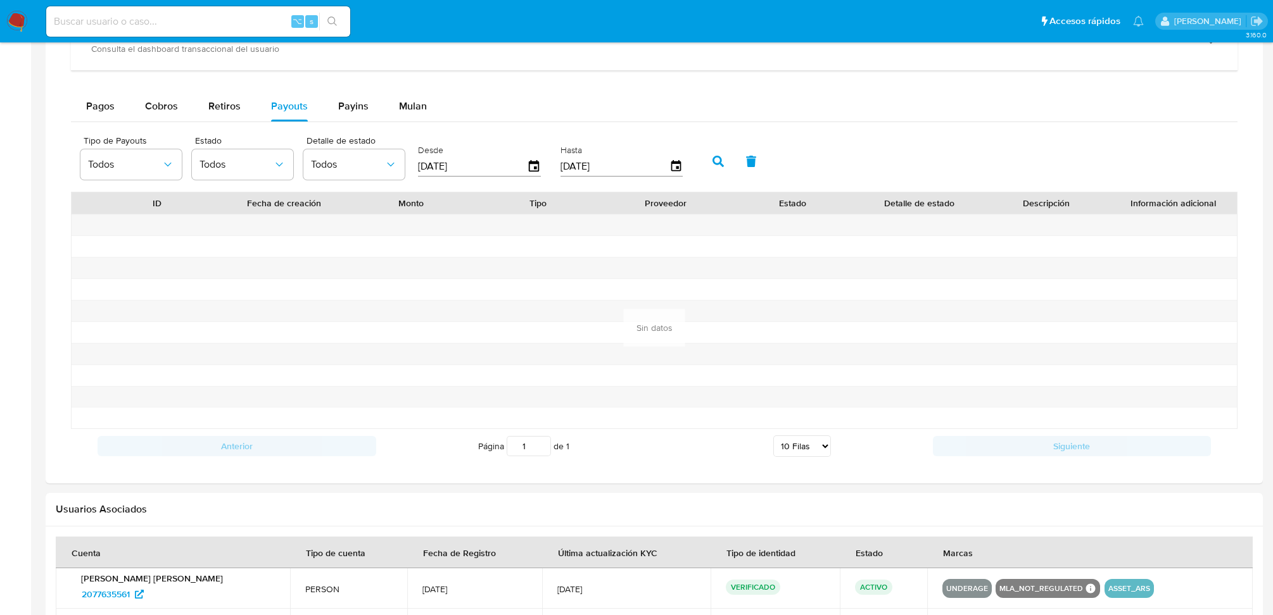
type input "21/03/2025"
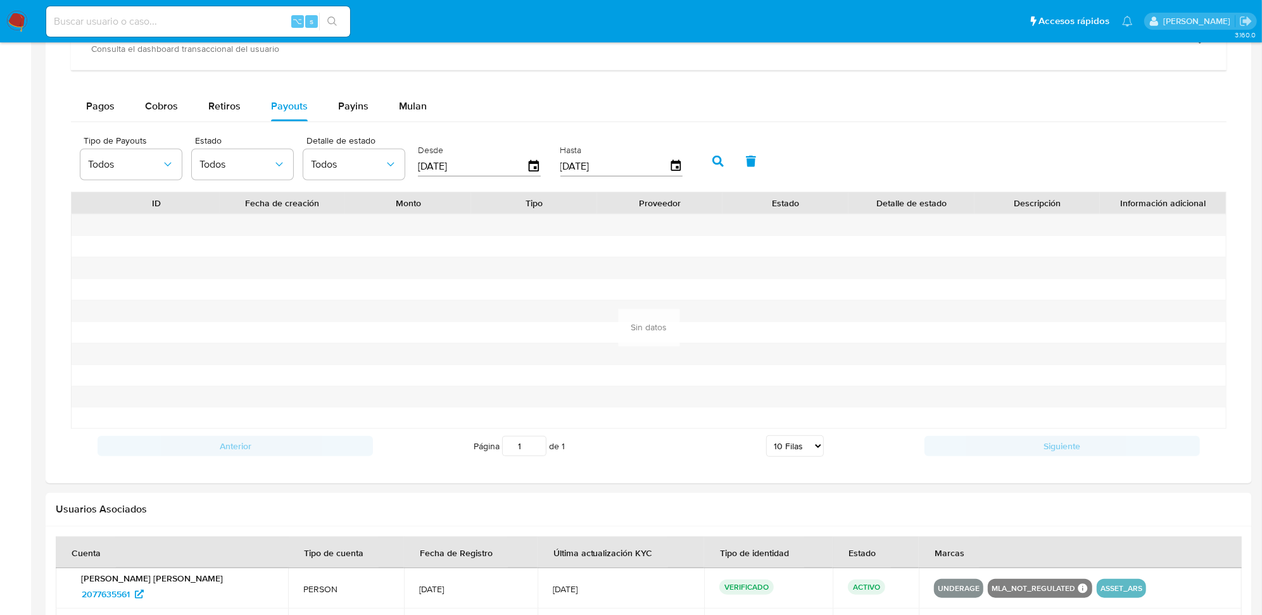
click at [702, 161] on button "button" at bounding box center [718, 161] width 33 height 30
click at [338, 118] on div "Payins" at bounding box center [353, 106] width 30 height 30
select select "10"
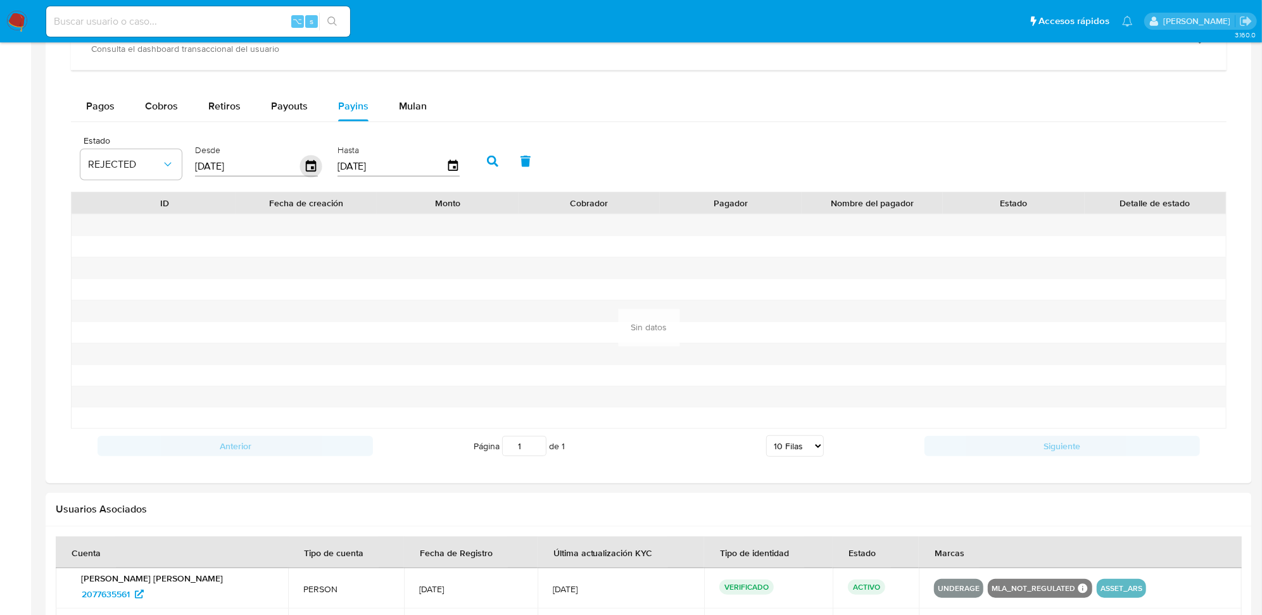
click at [310, 166] on icon "button" at bounding box center [311, 167] width 22 height 22
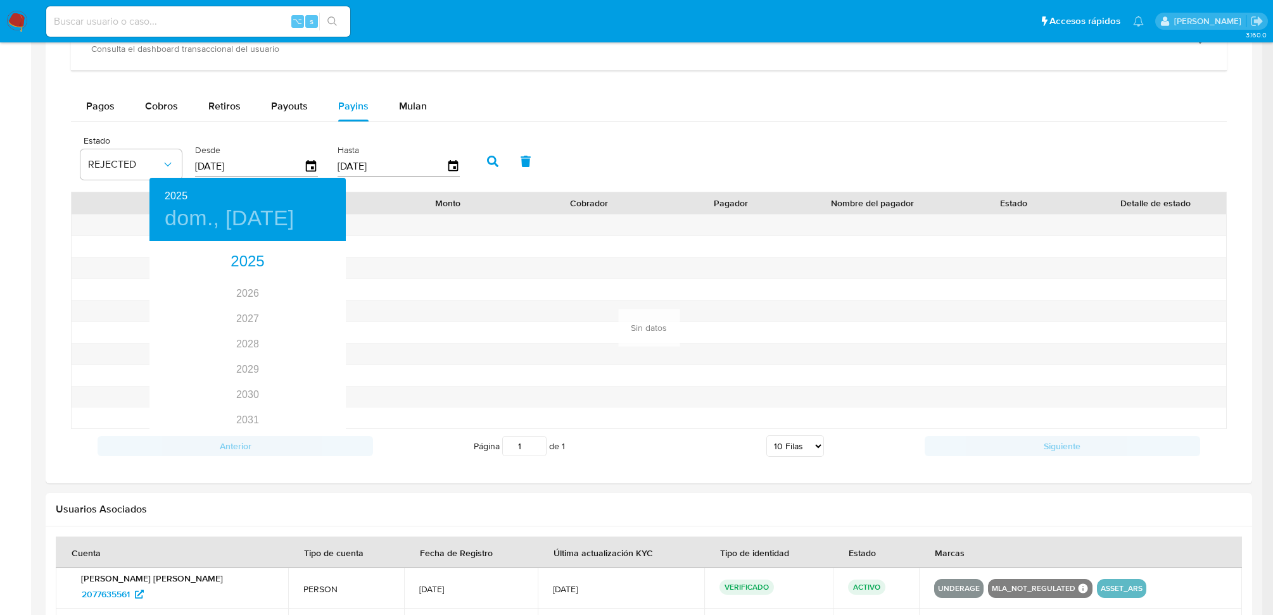
click at [162, 158] on div at bounding box center [636, 307] width 1273 height 615
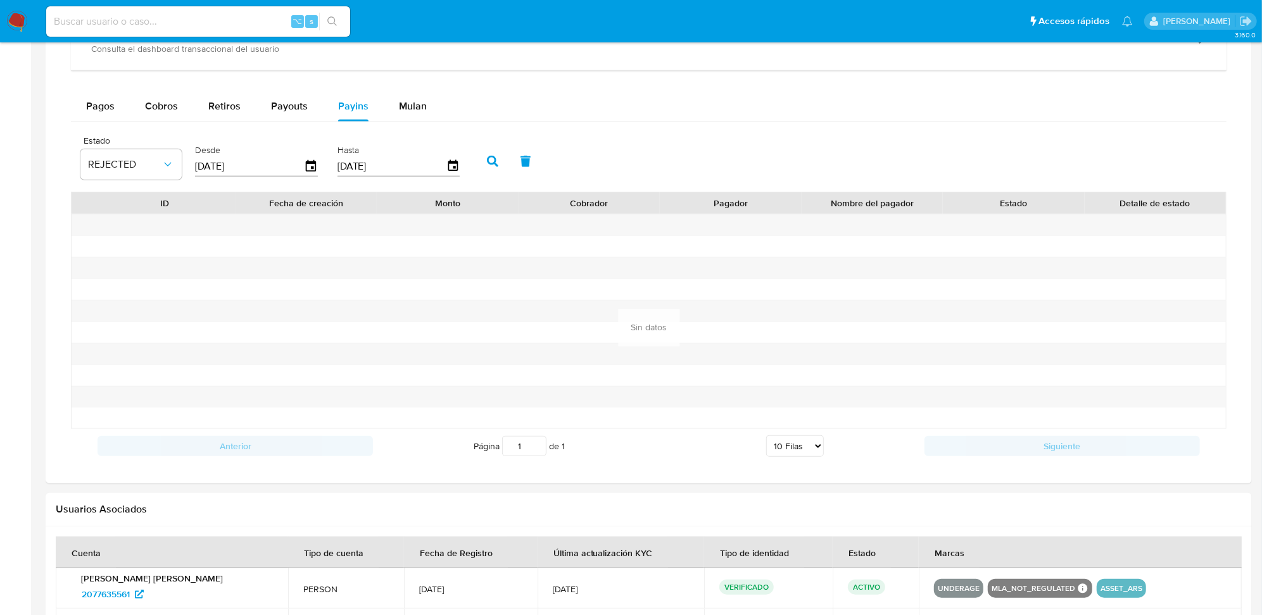
click at [160, 163] on div "2025 dom., jun. 22 2025 2026 2027 2028 2029 2030 2031 2032 2033 2034 2035" at bounding box center [631, 307] width 1262 height 615
click at [160, 182] on div "Estado REJECTED" at bounding box center [130, 160] width 101 height 49
click at [163, 170] on icon "button" at bounding box center [167, 164] width 13 height 13
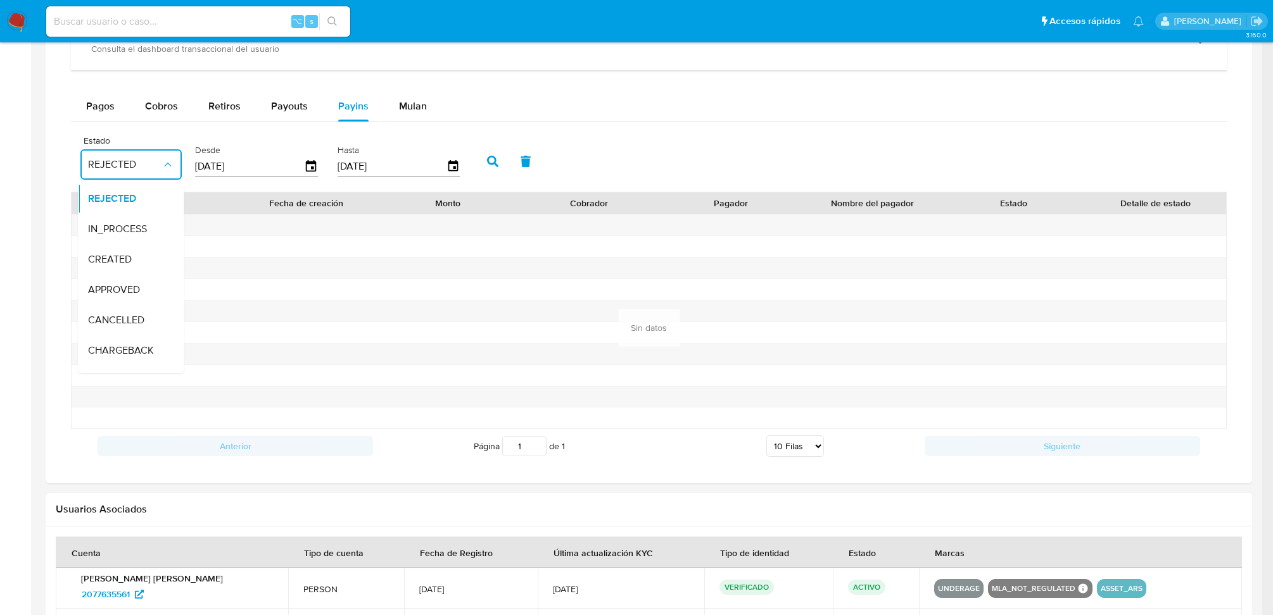
click at [142, 290] on div "APPROVED" at bounding box center [124, 290] width 73 height 30
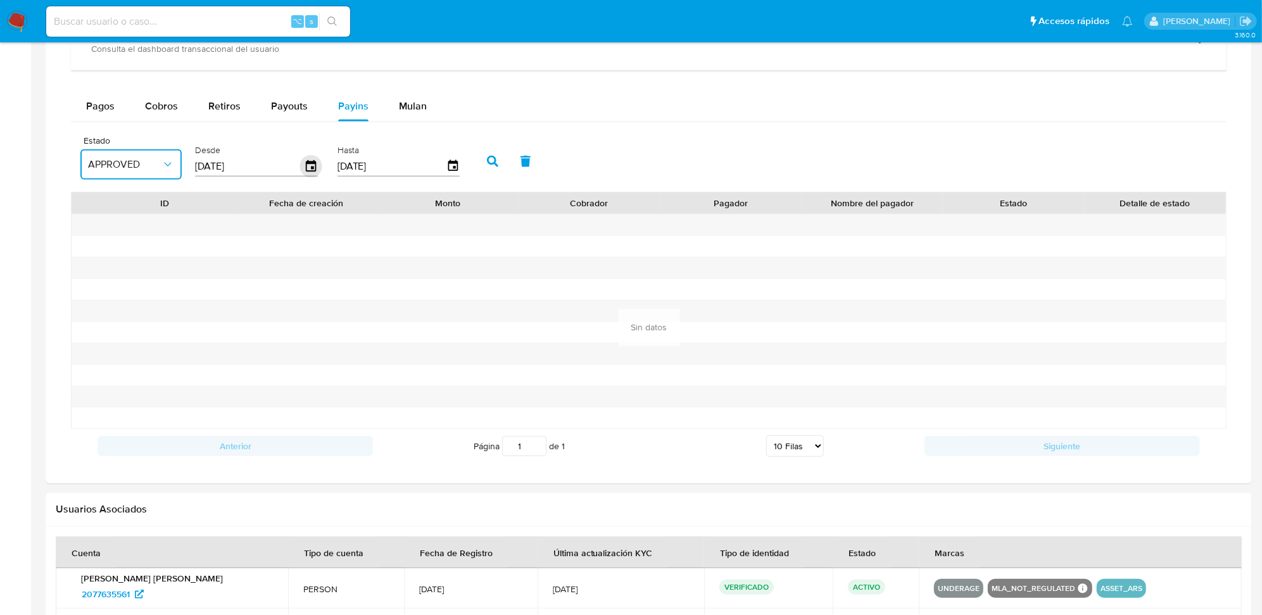
click at [300, 165] on icon "button" at bounding box center [311, 167] width 22 height 22
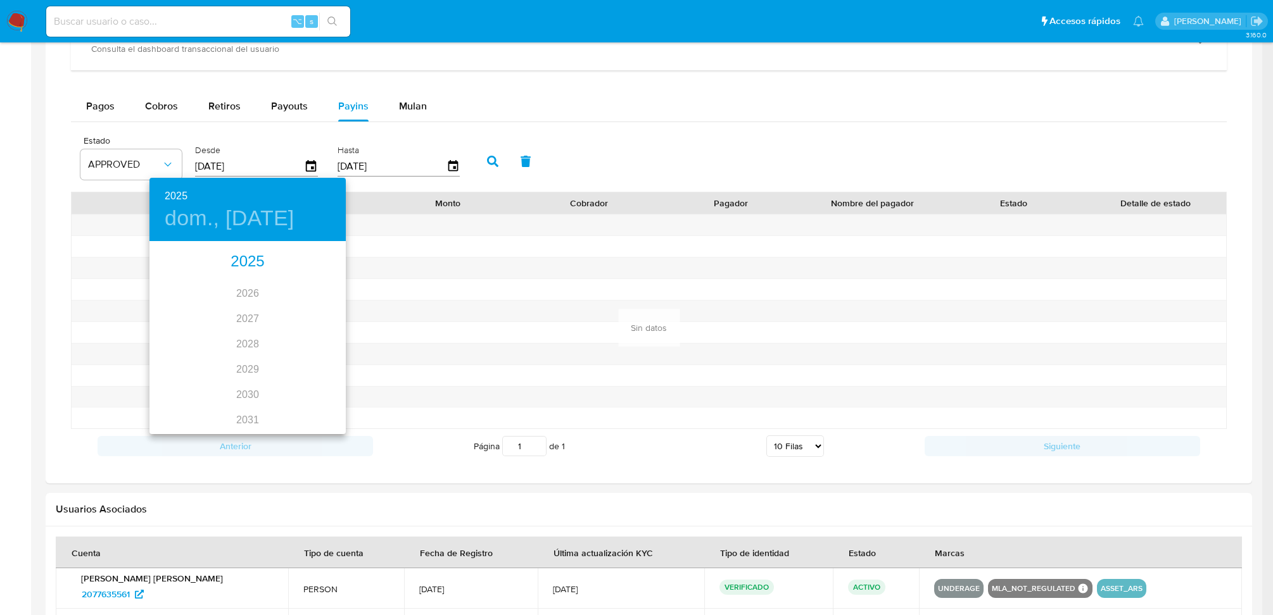
click at [257, 265] on div "2025" at bounding box center [247, 261] width 196 height 25
click at [228, 301] on div "ene. feb. mar. abr. may. jun. jul. ago. sep. oct. nov. dic." at bounding box center [247, 338] width 196 height 190
click at [239, 308] on div "ene. feb. mar. abr. may. jun. jul. ago. sep. oct. nov. dic." at bounding box center [247, 338] width 196 height 190
click at [244, 308] on div "ene. feb. mar. abr. may. jun. jul. ago. sep. oct. nov. dic." at bounding box center [247, 338] width 196 height 190
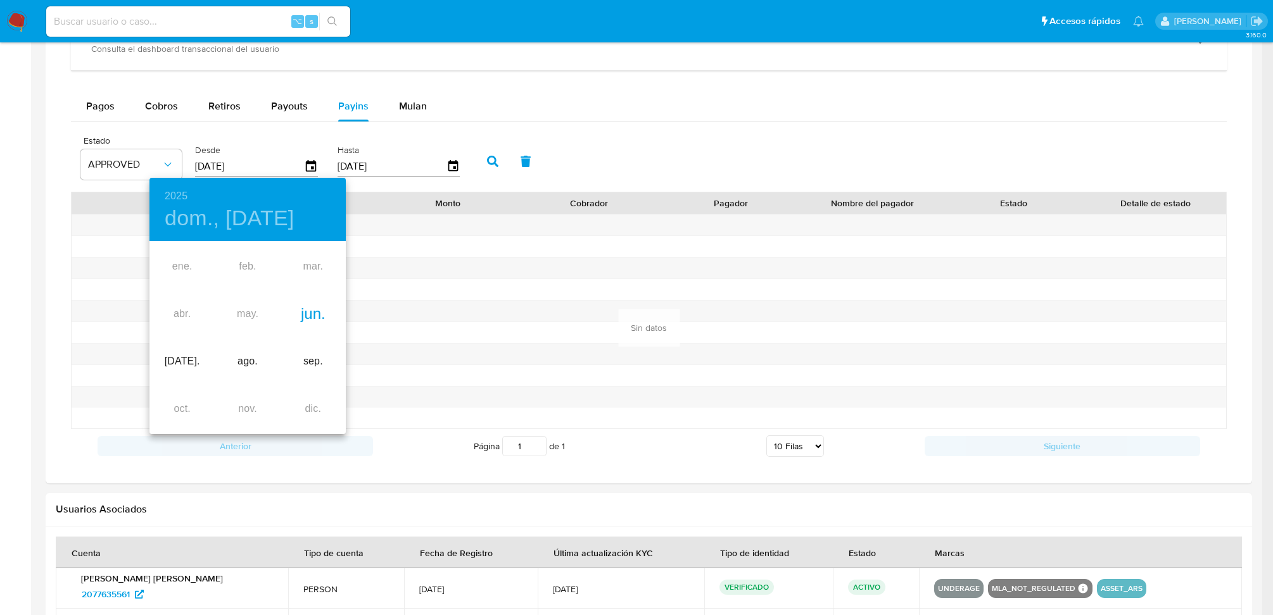
click at [321, 311] on div "jun." at bounding box center [312, 314] width 65 height 47
drag, startPoint x: 265, startPoint y: 381, endPoint x: 280, endPoint y: 374, distance: 17.3
click at [265, 381] on span "20" at bounding box center [272, 376] width 23 height 13
type input "20/06/2025"
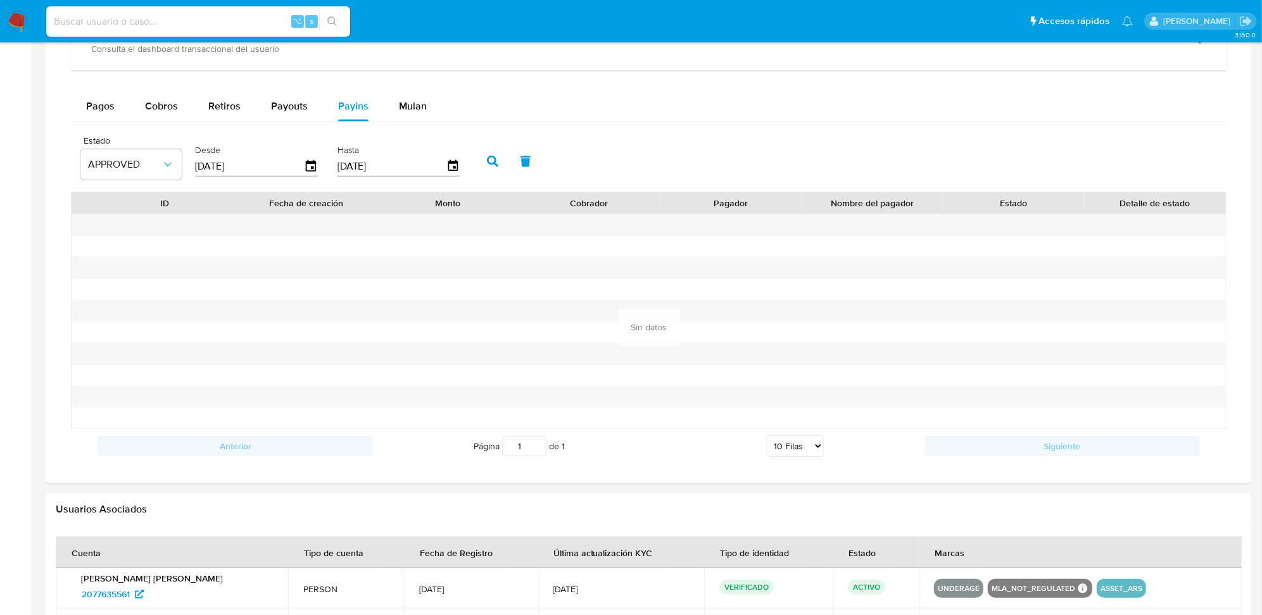
click at [476, 170] on button "button" at bounding box center [492, 161] width 33 height 30
click at [476, 163] on button "button" at bounding box center [492, 161] width 33 height 30
click at [493, 146] on div "Estado APPROVED Desde 20/06/2025 Hasta 19/09/2025" at bounding box center [648, 160] width 1155 height 63
click at [489, 161] on icon "button" at bounding box center [492, 161] width 11 height 11
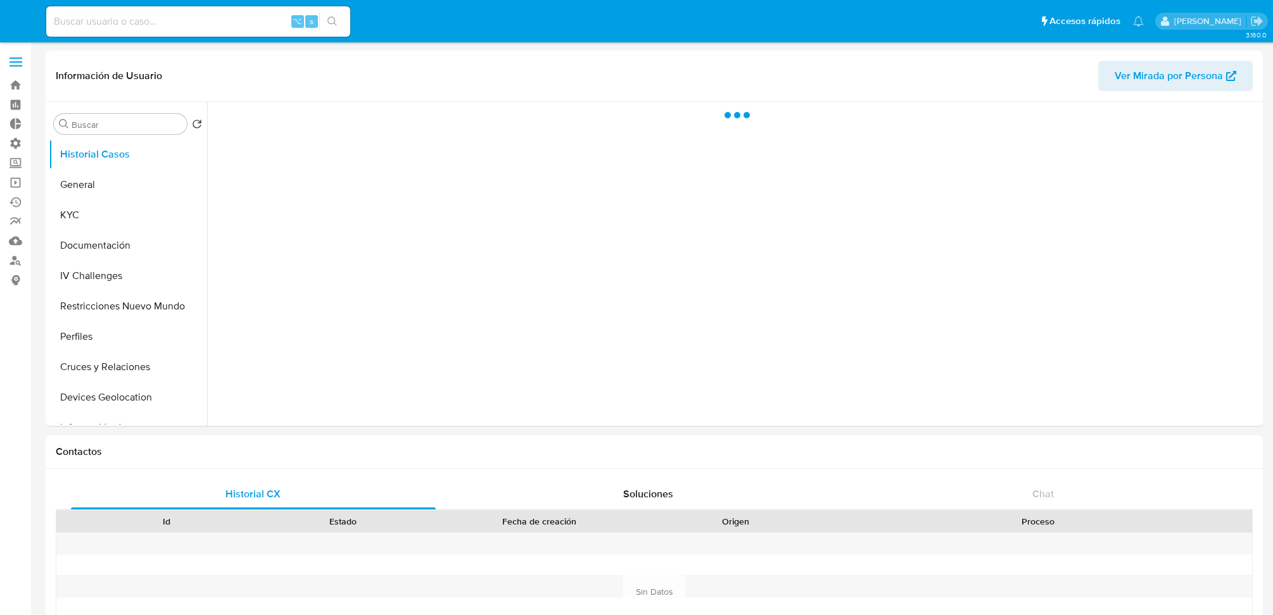
select select "10"
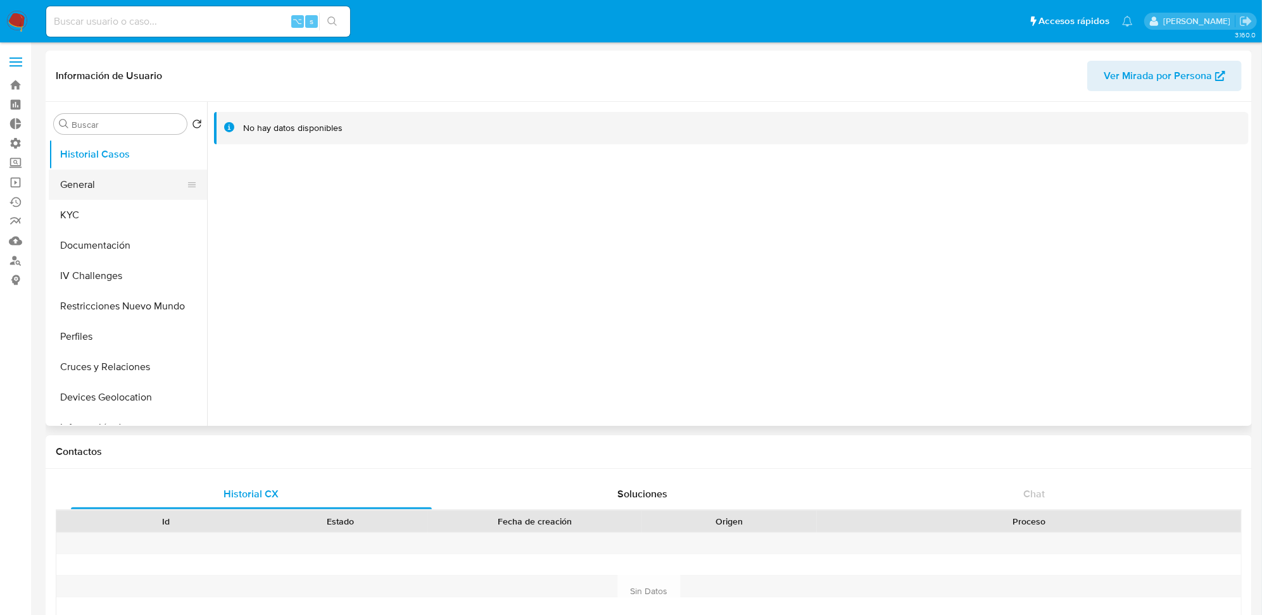
click at [118, 186] on button "General" at bounding box center [123, 185] width 148 height 30
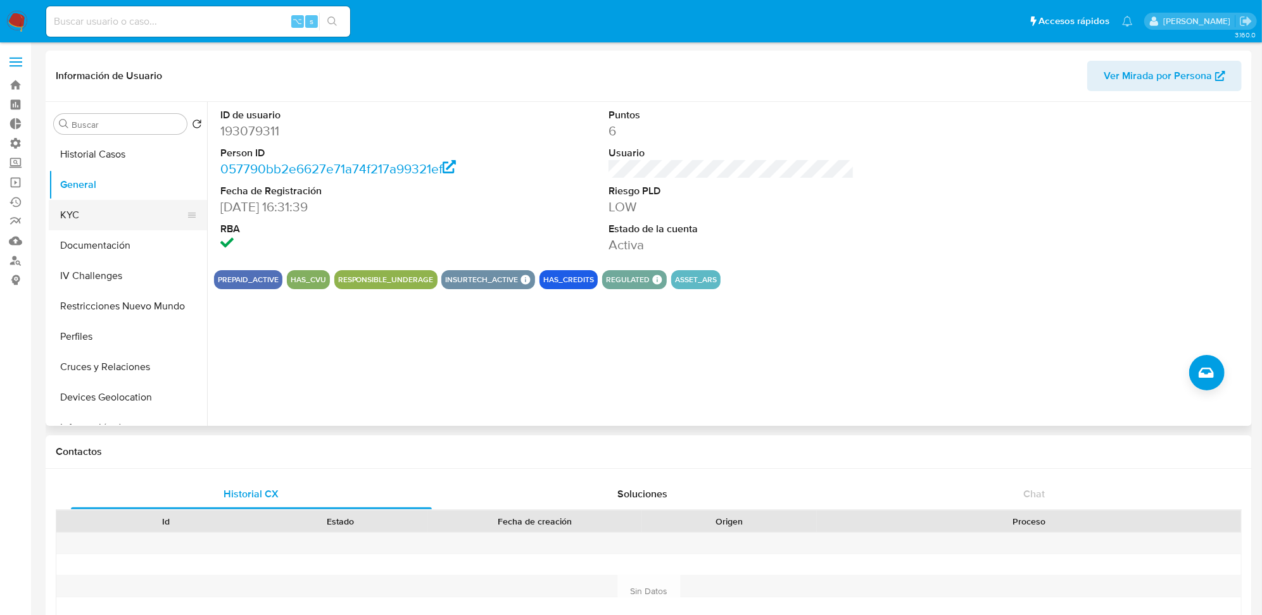
click at [116, 206] on button "KYC" at bounding box center [123, 215] width 148 height 30
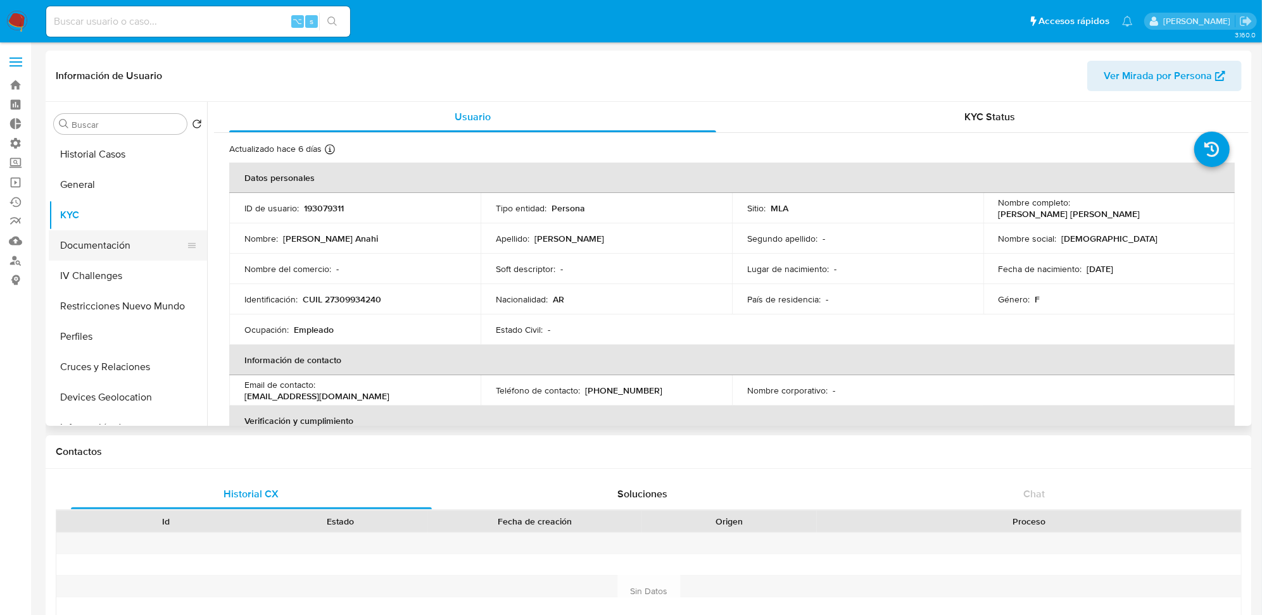
click at [145, 234] on button "Documentación" at bounding box center [123, 245] width 148 height 30
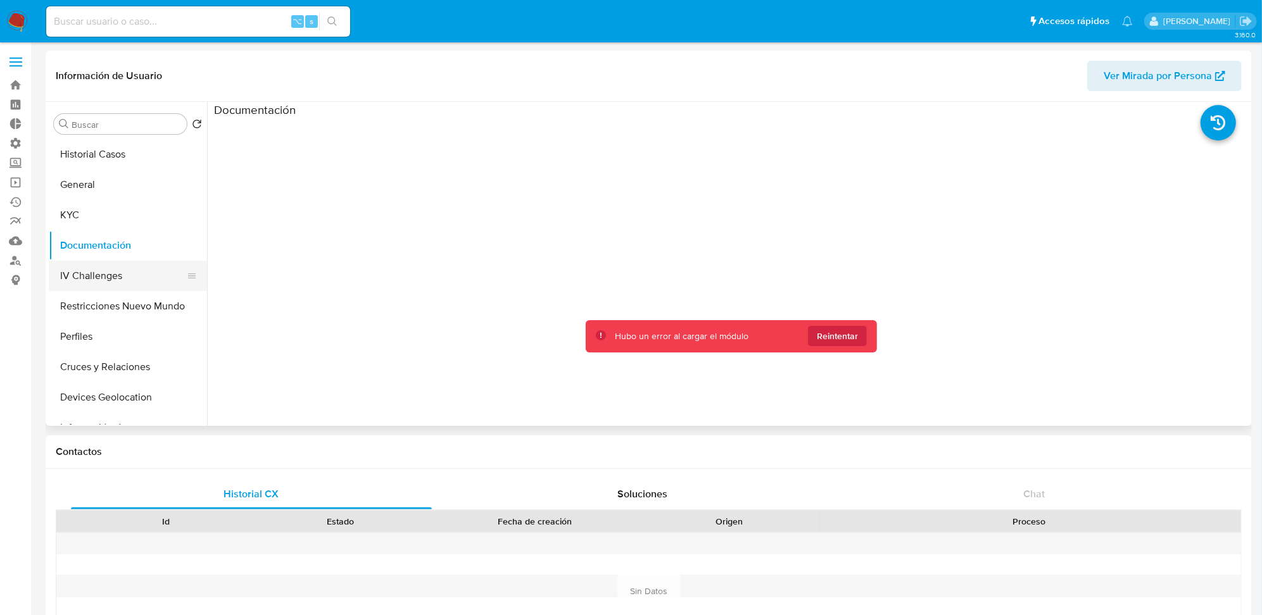
click at [149, 265] on button "IV Challenges" at bounding box center [123, 276] width 148 height 30
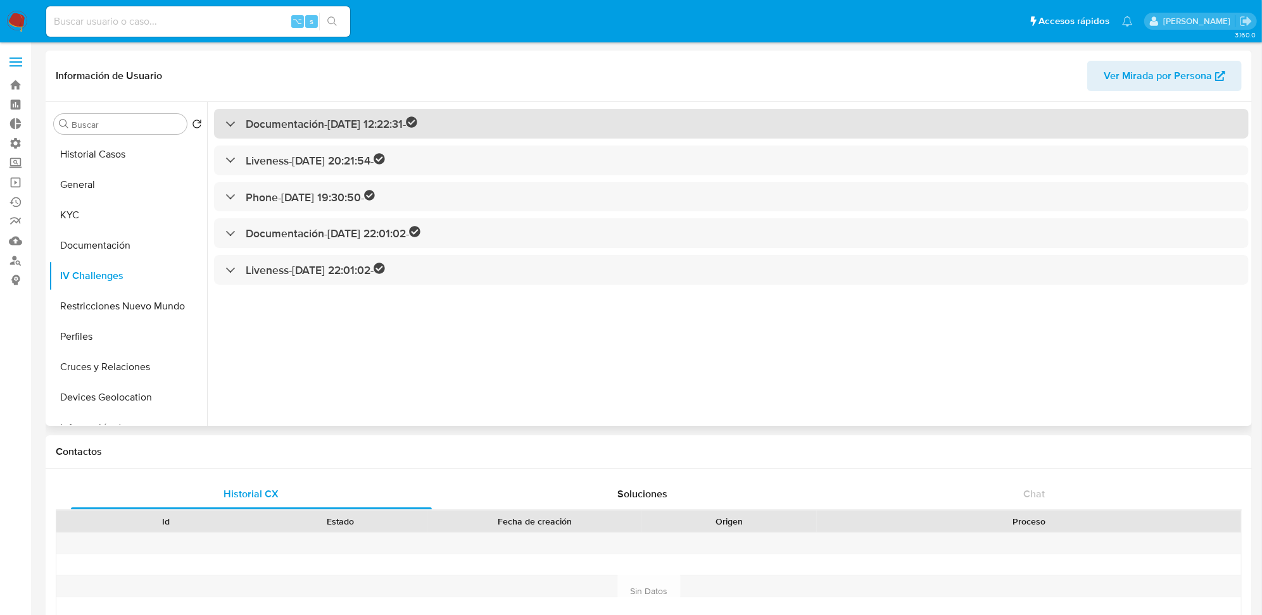
click at [528, 118] on div "Documentación - [DATE] 12:22:31 -" at bounding box center [731, 124] width 1035 height 30
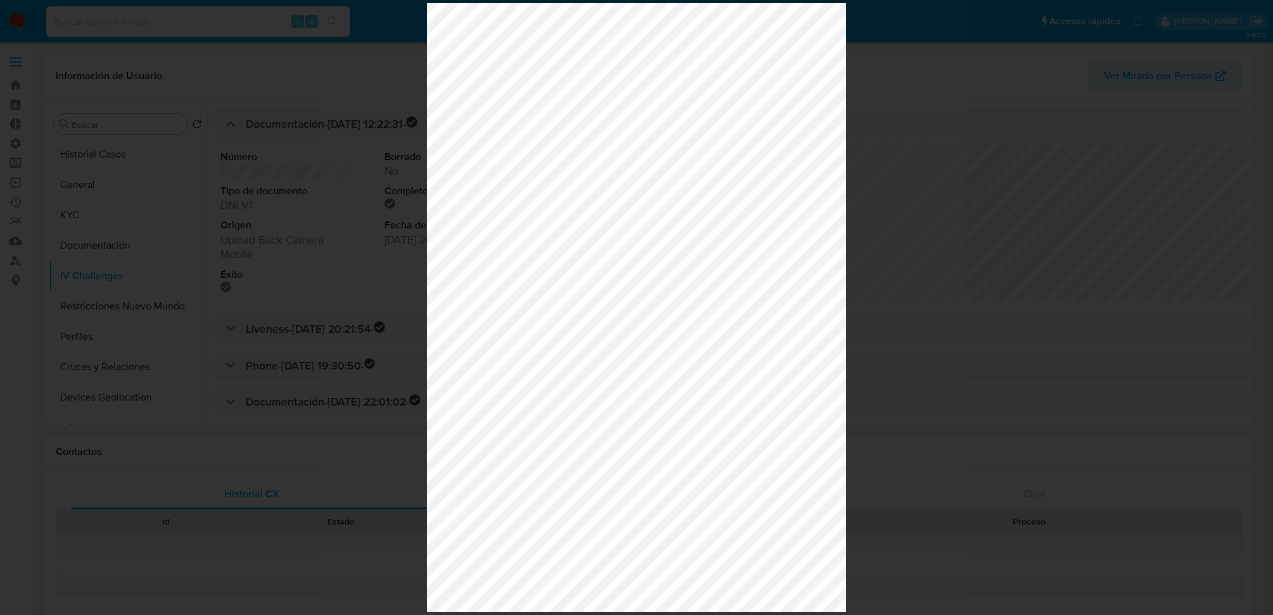
click at [899, 195] on div at bounding box center [636, 307] width 1273 height 615
